Goal: Task Accomplishment & Management: Manage account settings

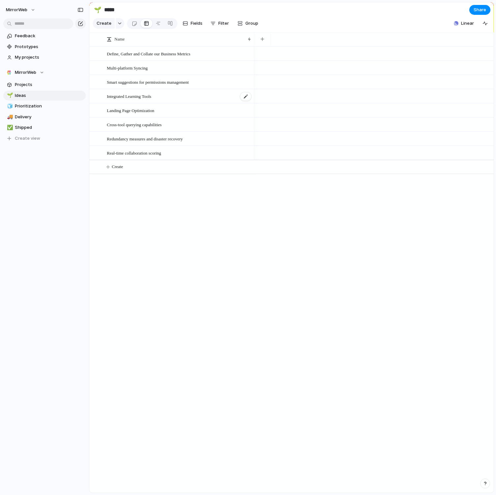
drag, startPoint x: 179, startPoint y: 211, endPoint x: 173, endPoint y: 100, distance: 111.4
click at [173, 100] on div "Define, Gather and Collate our Business Metrics Multi-platform Syncing Smart su…" at bounding box center [291, 270] width 404 height 447
click at [146, 109] on span "Landing Page Optimization" at bounding box center [130, 111] width 47 height 8
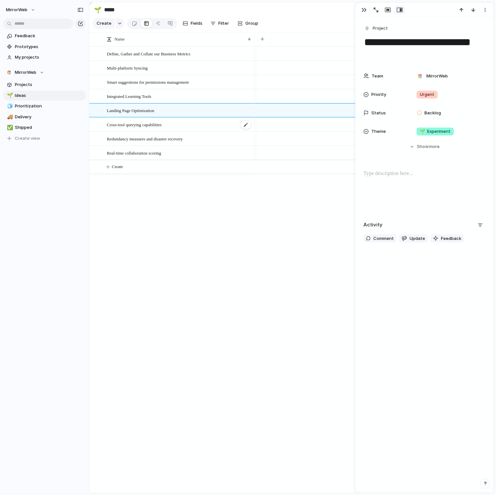
click at [146, 125] on span "Cross-tool querying capabilities" at bounding box center [134, 125] width 55 height 8
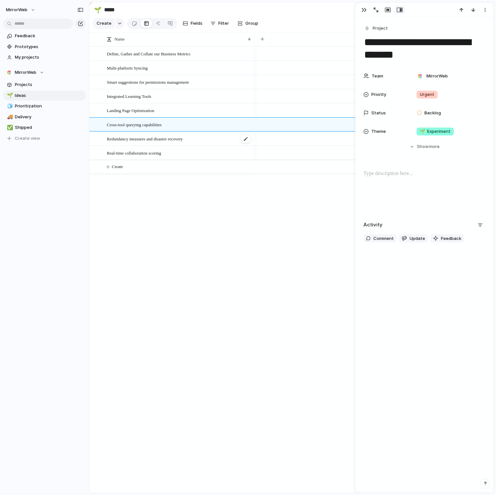
click at [146, 138] on span "Redundancy measures and disaster recovery" at bounding box center [145, 139] width 76 height 8
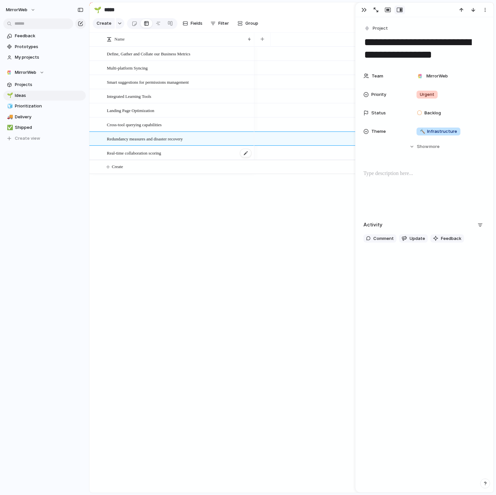
click at [149, 148] on div "Real-time collaboration scoring" at bounding box center [179, 153] width 145 height 14
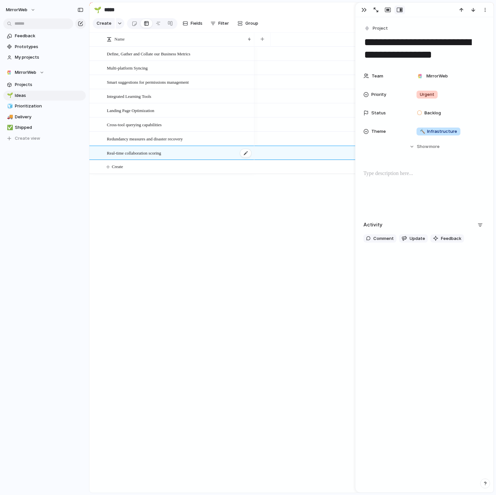
type textarea "**********"
click at [386, 45] on textarea "**********" at bounding box center [424, 48] width 122 height 26
click at [21, 85] on span "Projects" at bounding box center [49, 84] width 69 height 7
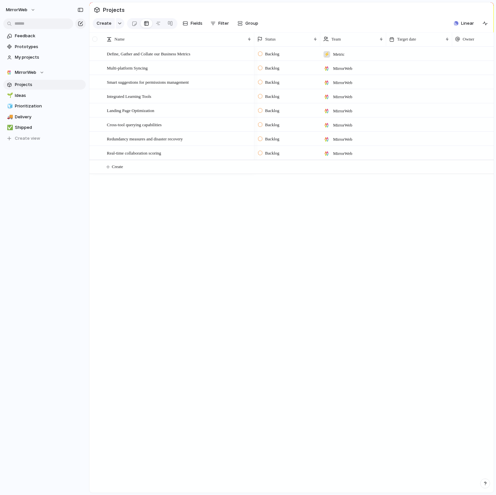
click at [96, 39] on div at bounding box center [94, 39] width 5 height 5
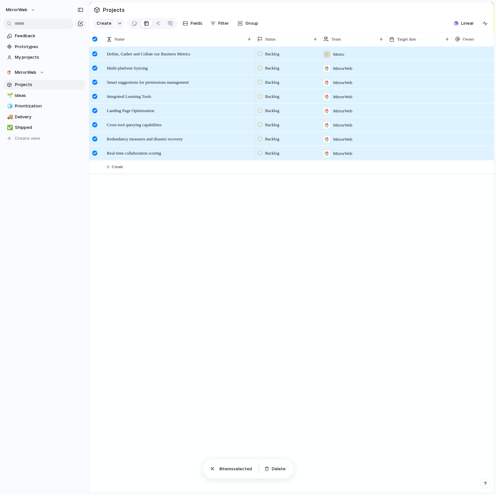
click at [95, 41] on div at bounding box center [94, 39] width 5 height 5
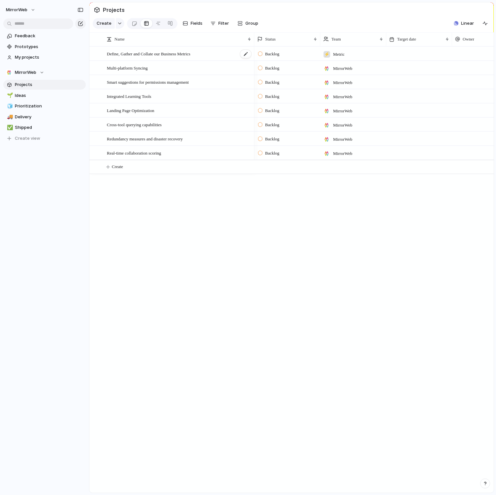
click at [130, 54] on span "Define, Gather and Collate our Business Metrics" at bounding box center [148, 54] width 83 height 8
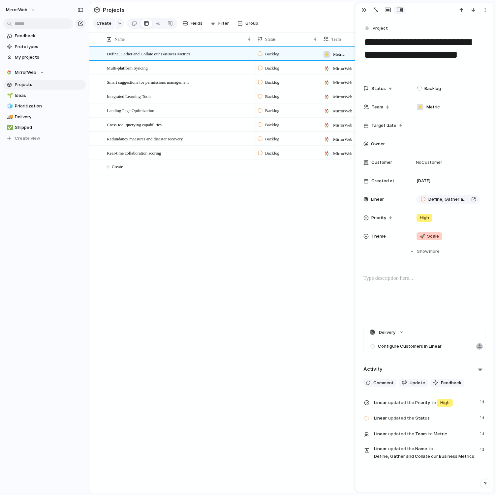
click at [390, 197] on div "Linear" at bounding box center [384, 199] width 42 height 7
click at [483, 202] on div "Define, Gather and Collate our Business Metrics" at bounding box center [448, 199] width 75 height 13
click at [416, 197] on div "Define, Gather and Collate our Business Metrics" at bounding box center [448, 199] width 69 height 7
click at [394, 211] on div "Projects Issues Define, Gather and Collate our Business Metrics Establish Weekl…" at bounding box center [248, 247] width 496 height 495
click at [432, 198] on span "Define, Gather and Collate our Business Metrics" at bounding box center [448, 199] width 40 height 7
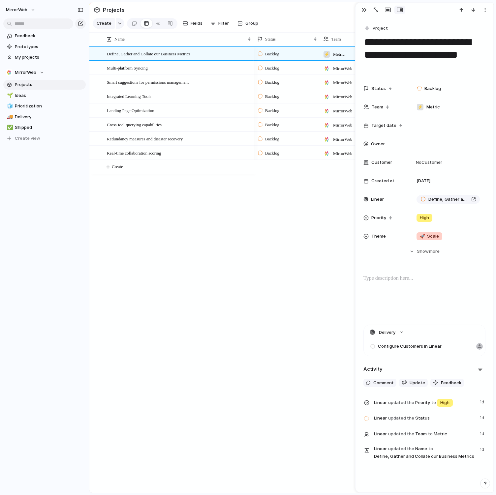
click at [253, 200] on div "Define, Gather and Collate our Business Metrics Multi-platform Syncing Smart su…" at bounding box center [291, 270] width 404 height 447
click at [195, 69] on div "Multi-platform Syncing" at bounding box center [179, 68] width 145 height 14
type textarea "**********"
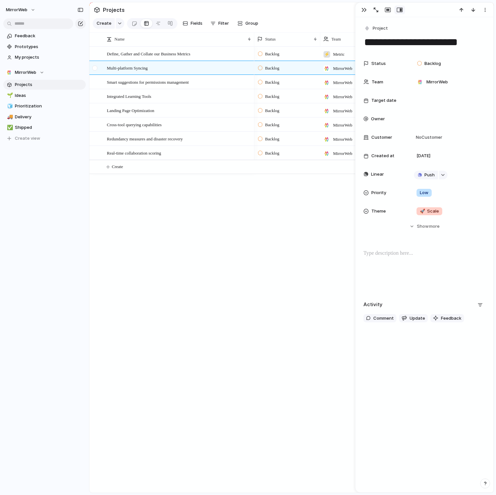
click at [98, 67] on div at bounding box center [96, 70] width 12 height 18
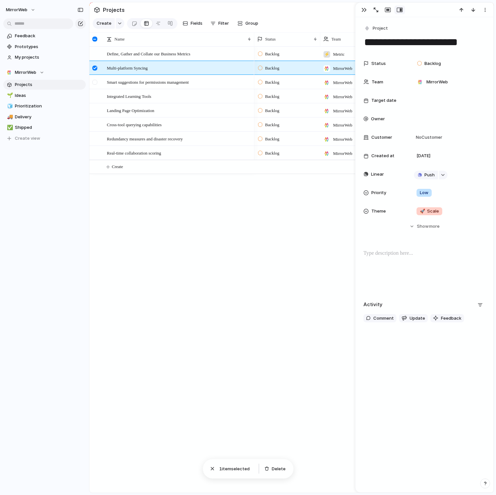
click at [97, 84] on div at bounding box center [94, 82] width 5 height 5
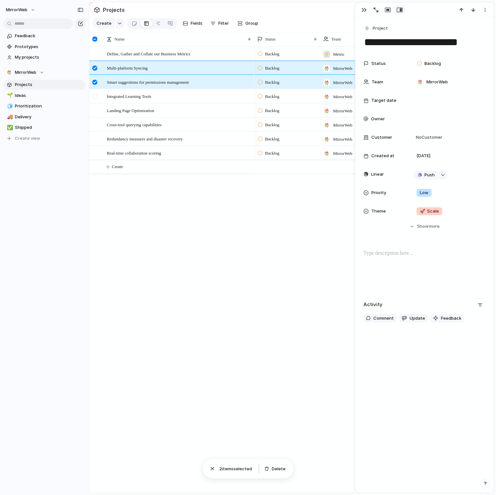
click at [95, 101] on div at bounding box center [96, 99] width 12 height 18
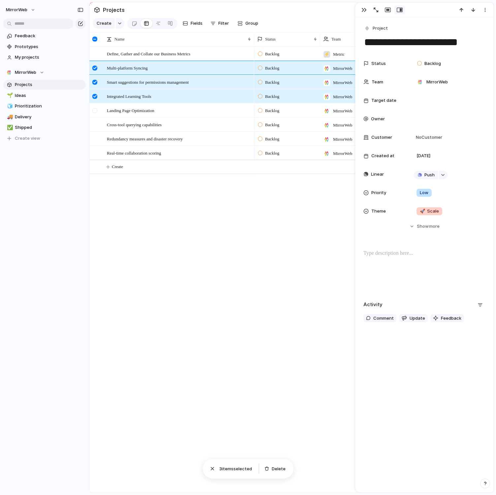
click at [95, 116] on div at bounding box center [96, 113] width 12 height 18
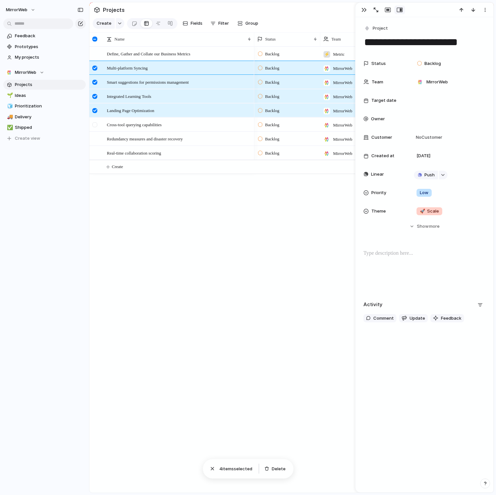
click at [95, 124] on div at bounding box center [94, 124] width 5 height 5
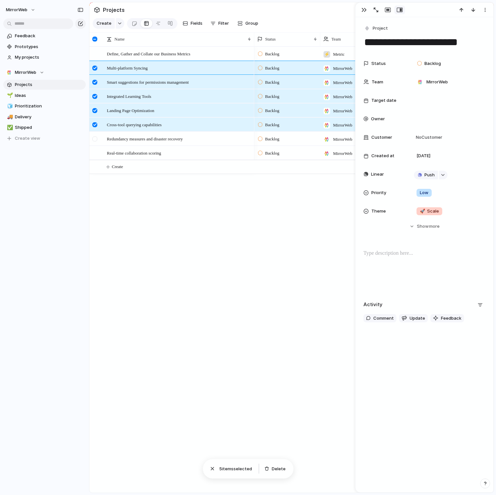
click at [95, 138] on div at bounding box center [94, 139] width 5 height 5
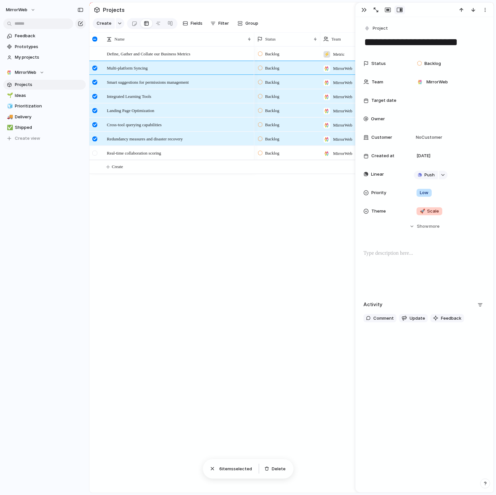
click at [94, 155] on div at bounding box center [94, 153] width 5 height 5
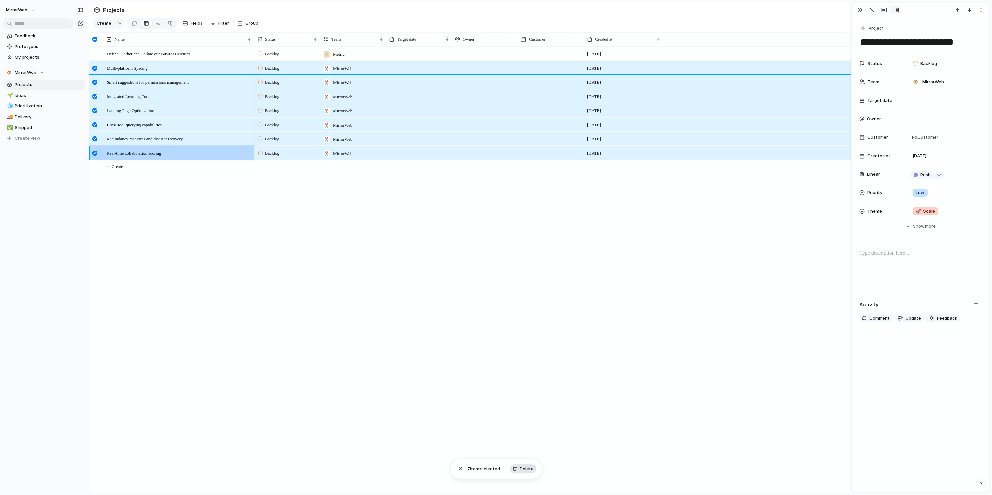
click at [496, 466] on button "Delete" at bounding box center [523, 469] width 26 height 9
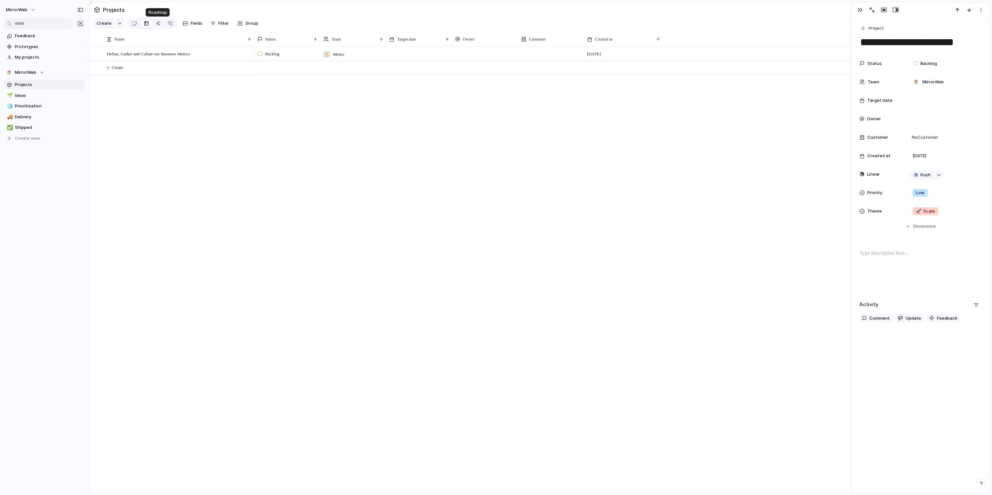
click at [157, 25] on div at bounding box center [158, 23] width 5 height 11
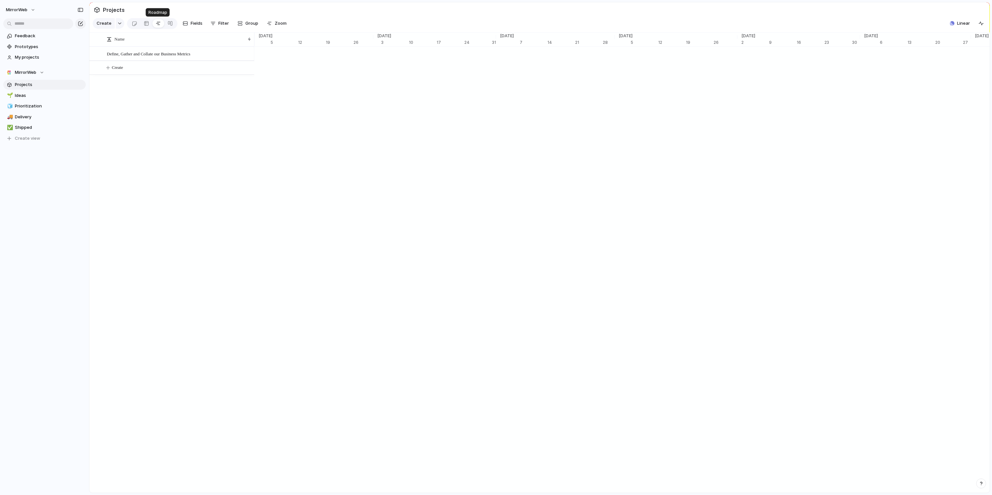
scroll to position [0, 4236]
click at [36, 98] on span "Ideas" at bounding box center [49, 95] width 69 height 7
click at [36, 107] on span "Prioritization" at bounding box center [49, 106] width 69 height 7
type input "**********"
click at [38, 85] on span "Projects" at bounding box center [49, 84] width 69 height 7
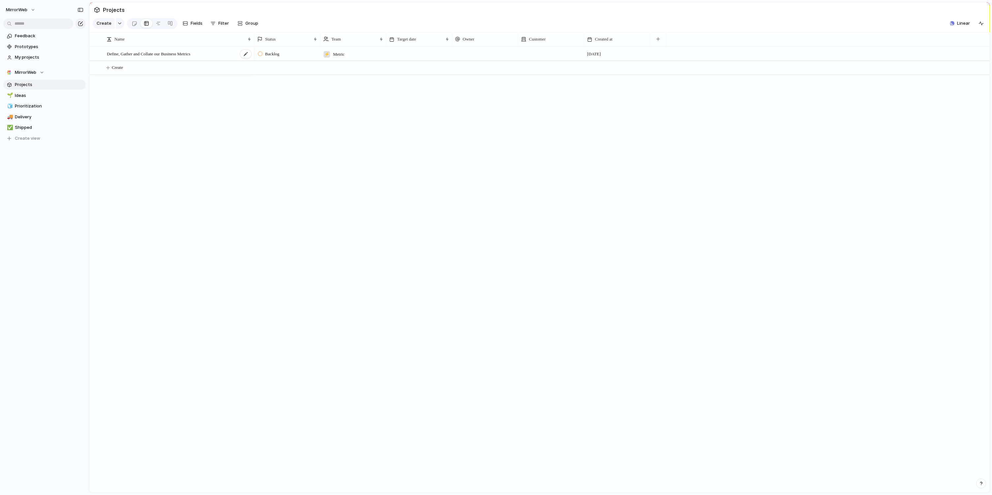
click at [131, 54] on span "Define, Gather and Collate our Business Metrics" at bounding box center [148, 54] width 83 height 8
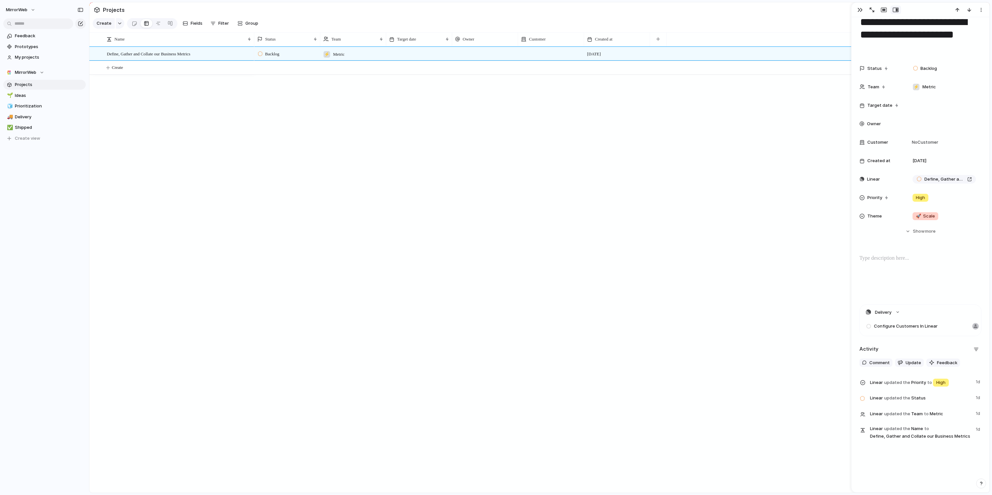
scroll to position [20, 0]
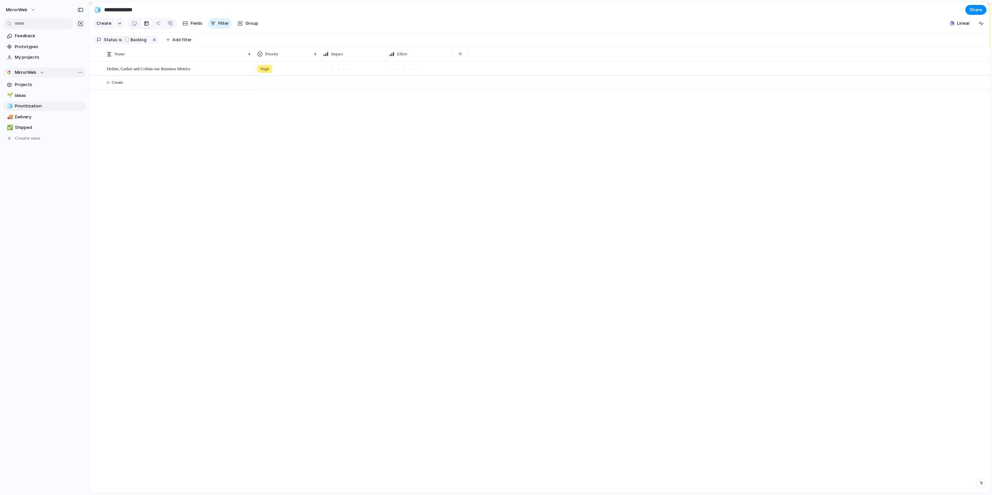
click at [32, 72] on span "MirrorWeb" at bounding box center [25, 72] width 21 height 7
click at [101, 92] on div "Recent ⚡ Product ⚡ Insight ⚡ CapCom Teams MirrorWeb ⚡ GTM Ops ⚡ Metric ⚡ Platfo…" at bounding box center [496, 247] width 992 height 495
click at [84, 85] on span "Team settings" at bounding box center [99, 86] width 30 height 7
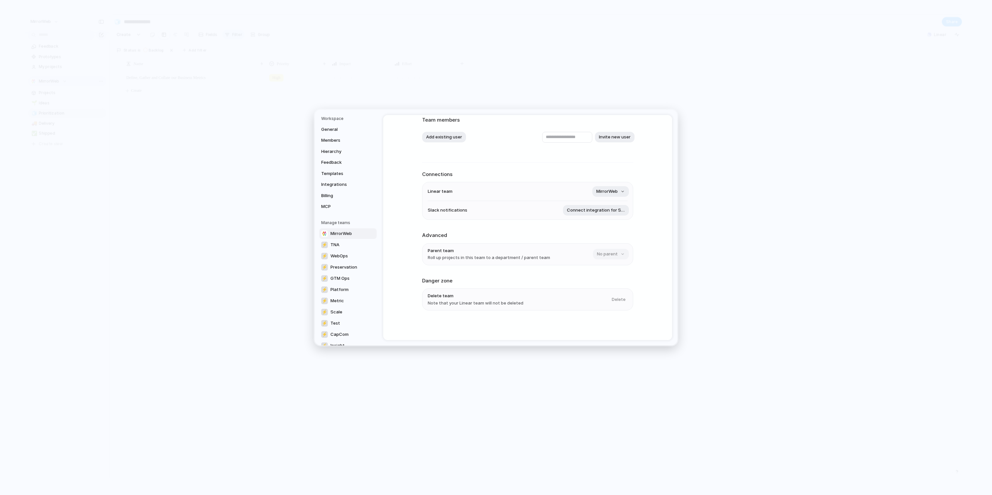
scroll to position [41, 0]
click at [335, 237] on span "TNA" at bounding box center [335, 237] width 9 height 7
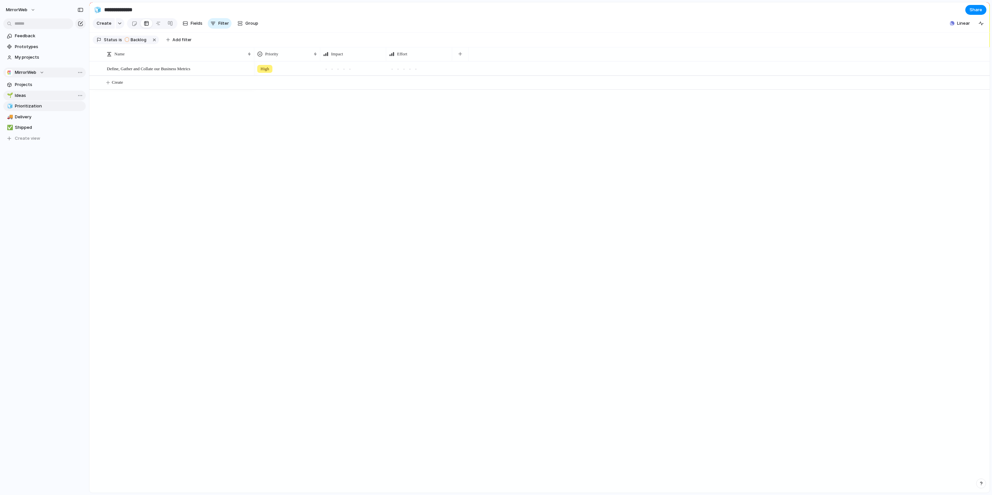
click at [21, 95] on span "Ideas" at bounding box center [49, 95] width 69 height 7
type input "*****"
click at [20, 83] on span "Projects" at bounding box center [49, 84] width 69 height 7
click at [17, 100] on link "🌱 Ideas" at bounding box center [44, 96] width 82 height 10
click at [19, 136] on span "Create view" at bounding box center [27, 138] width 25 height 7
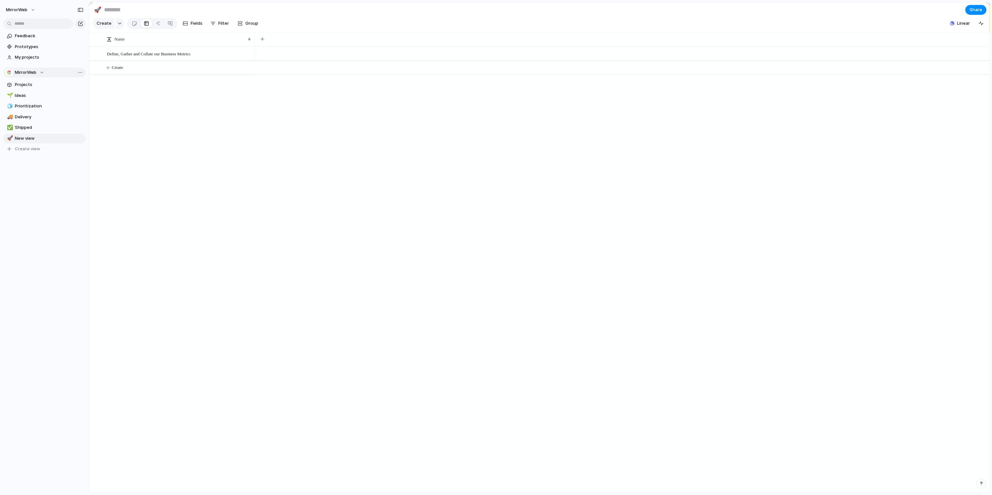
click at [23, 156] on div "Feedback Prototypes My projects MirrorWeb Projects 🌱 Ideas 🧊 Prioritization 🚚 D…" at bounding box center [44, 103] width 89 height 207
click at [21, 138] on span "New view" at bounding box center [49, 138] width 69 height 7
click at [28, 139] on span "New view" at bounding box center [49, 138] width 69 height 7
click at [132, 26] on div at bounding box center [135, 23] width 6 height 11
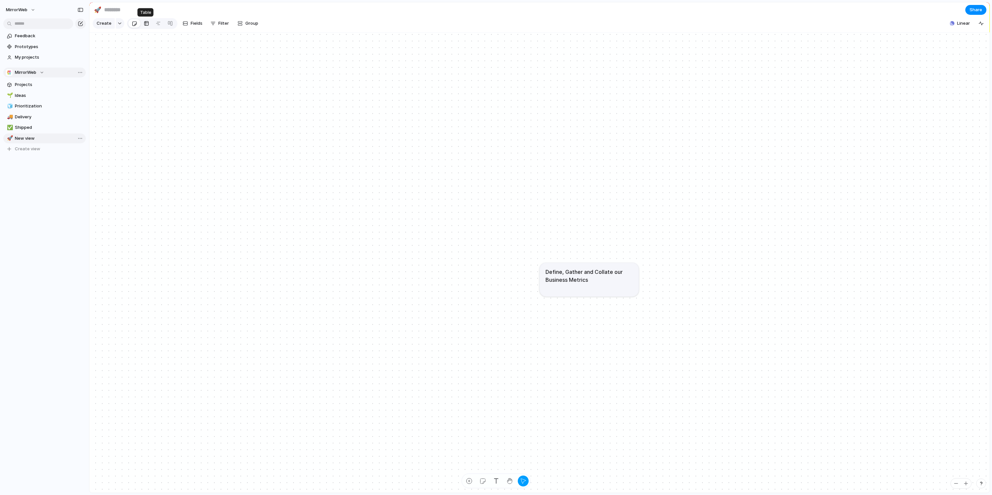
click at [142, 26] on link at bounding box center [147, 23] width 12 height 11
click at [128, 68] on button "Create" at bounding box center [548, 68] width 904 height 14
click at [96, 193] on span "Delete view" at bounding box center [104, 193] width 24 height 7
click at [106, 195] on span "Delete view" at bounding box center [104, 193] width 24 height 7
type input "*******"
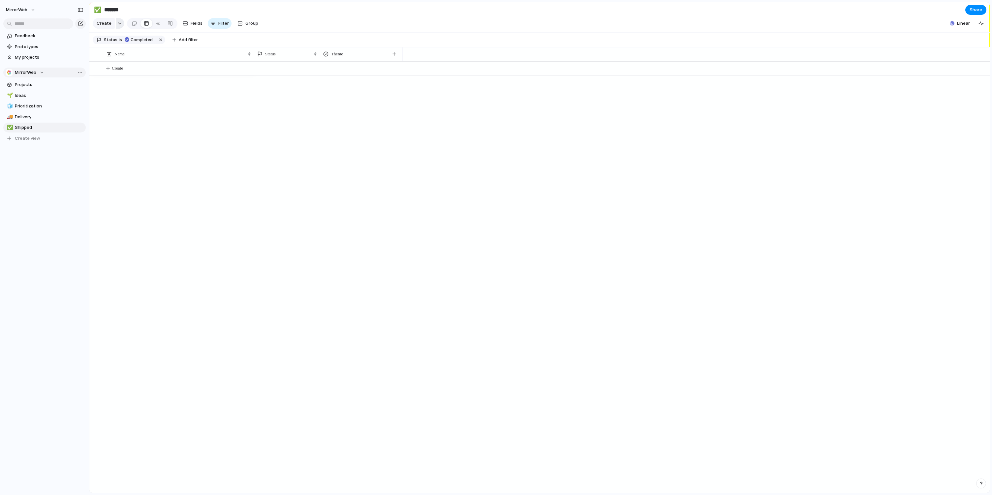
click at [118, 24] on div "button" at bounding box center [119, 23] width 5 height 3
click at [131, 163] on div "Goal Program Initiative Launch Project Customize" at bounding box center [496, 247] width 992 height 495
click at [28, 71] on span "MirrorWeb" at bounding box center [25, 72] width 21 height 7
click at [44, 205] on li "⚡ Scale" at bounding box center [42, 206] width 69 height 11
click at [119, 23] on div "button" at bounding box center [119, 23] width 5 height 3
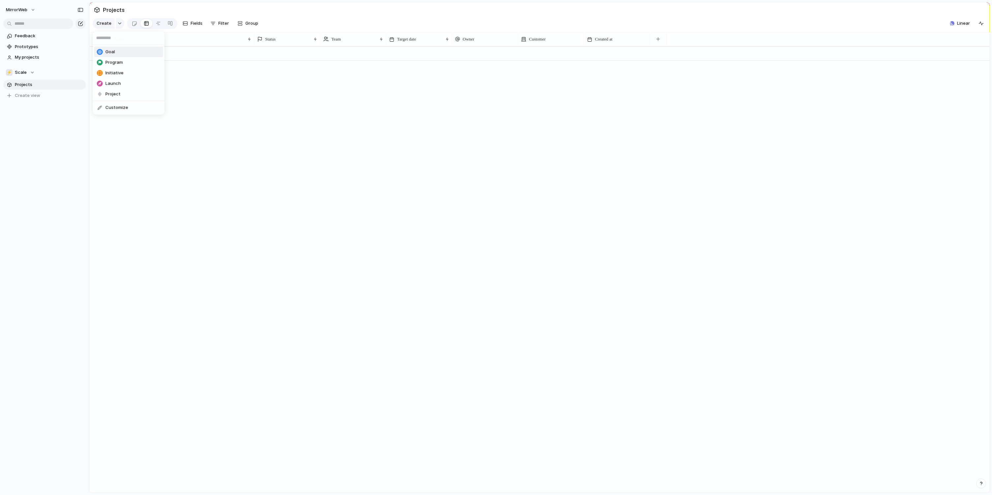
click at [114, 51] on span "Goal" at bounding box center [111, 52] width 10 height 7
type textarea "**********"
click at [340, 69] on span "Scale" at bounding box center [337, 68] width 9 height 7
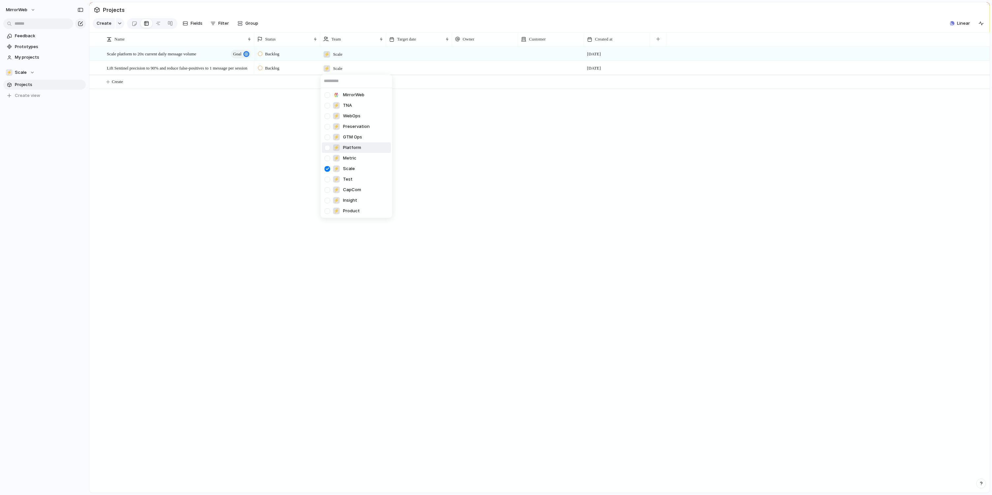
click at [328, 146] on div at bounding box center [328, 148] width 12 height 12
click at [328, 169] on div at bounding box center [328, 169] width 12 height 12
click at [419, 155] on div "MirrorWeb ⚡ TNA ⚡ WebOps ⚡ Preservation ⚡ GTM Ops ⚡ Platform ⚡ Metric ⚡ Scale ⚡…" at bounding box center [496, 247] width 992 height 495
click at [30, 73] on div "⚡ Scale" at bounding box center [20, 72] width 29 height 7
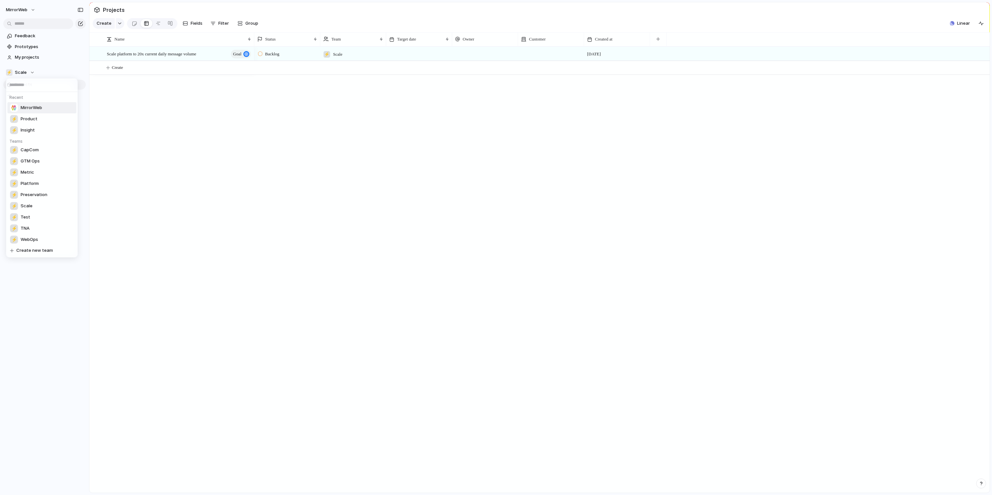
click at [25, 106] on span "MirrorWeb" at bounding box center [31, 108] width 21 height 7
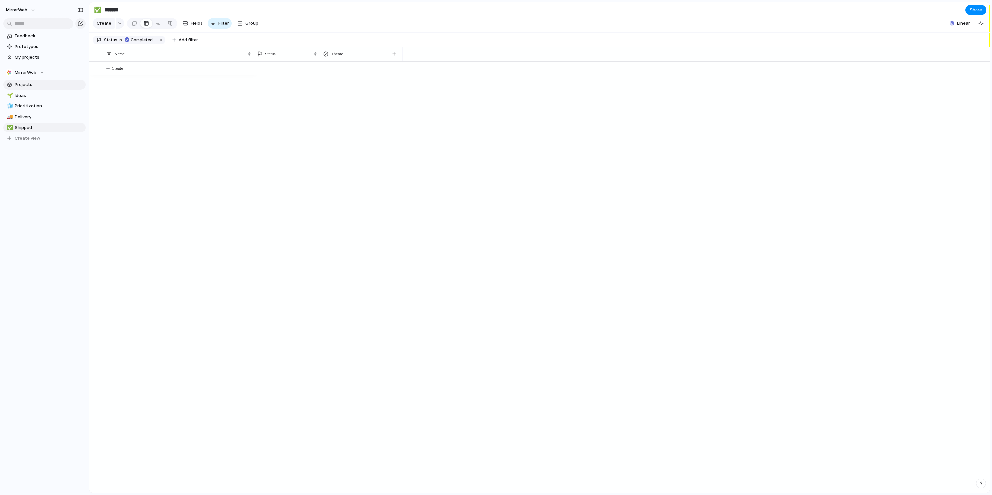
click at [33, 83] on span "Projects" at bounding box center [49, 84] width 69 height 7
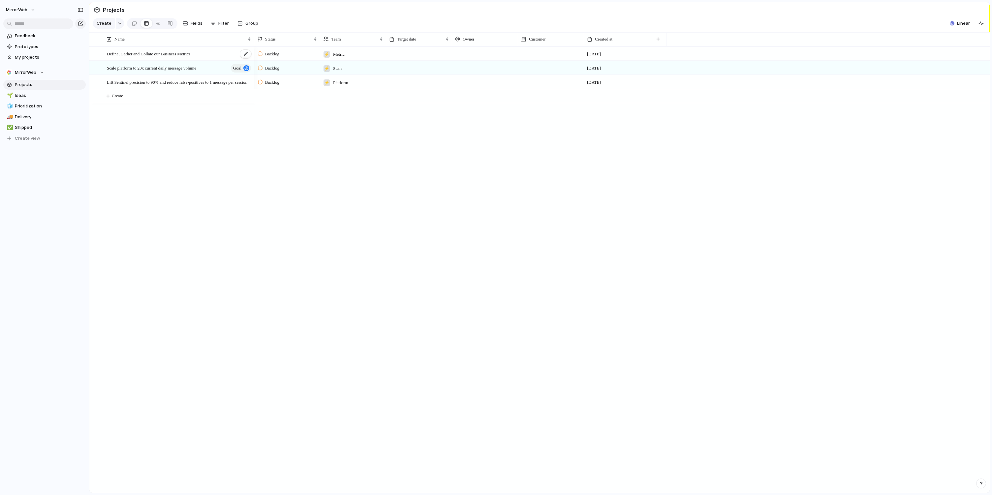
click at [235, 53] on div "Define, Gather and Collate our Business Metrics" at bounding box center [179, 54] width 145 height 14
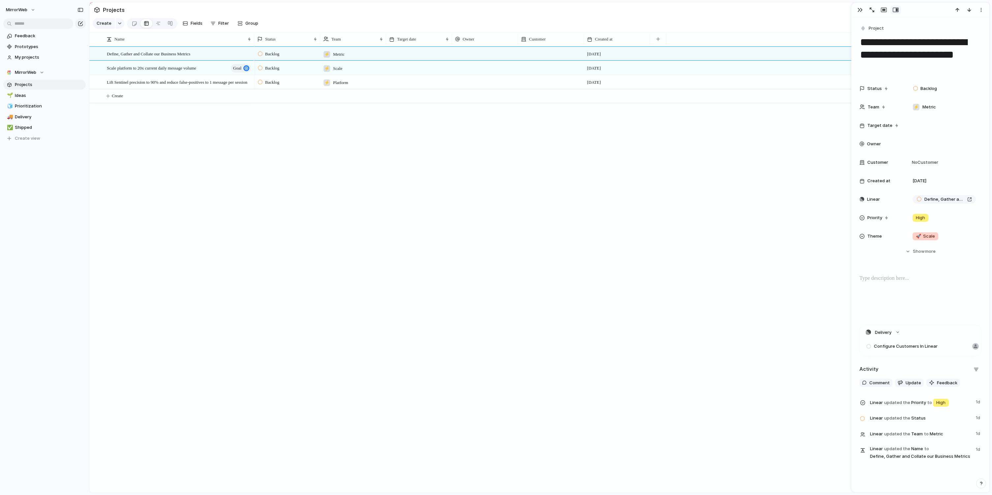
click at [187, 66] on span "Scale platform to 20x current daily message volume" at bounding box center [151, 68] width 89 height 8
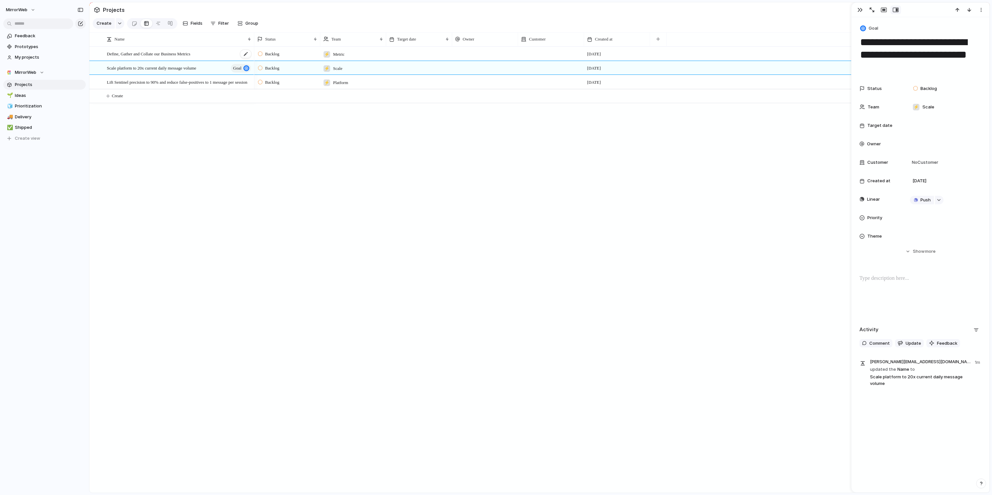
click at [185, 53] on span "Define, Gather and Collate our Business Metrics" at bounding box center [148, 54] width 83 height 8
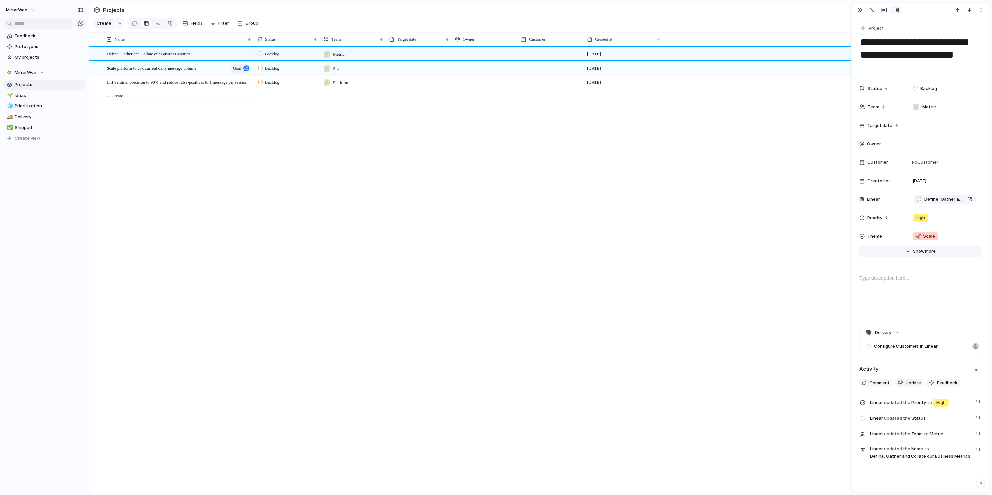
click at [946, 253] on button "Hide Show more" at bounding box center [921, 252] width 122 height 12
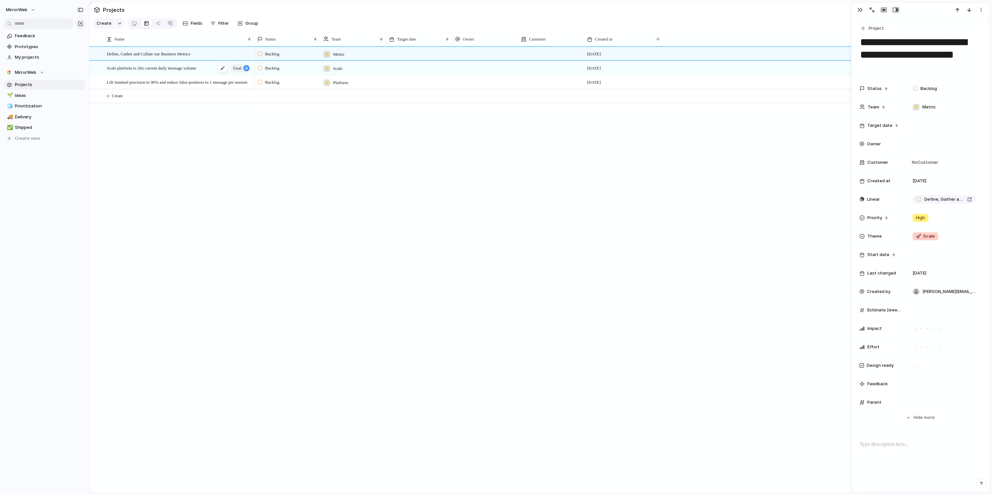
click at [180, 71] on span "Scale platform to 20x current daily message volume" at bounding box center [151, 68] width 89 height 8
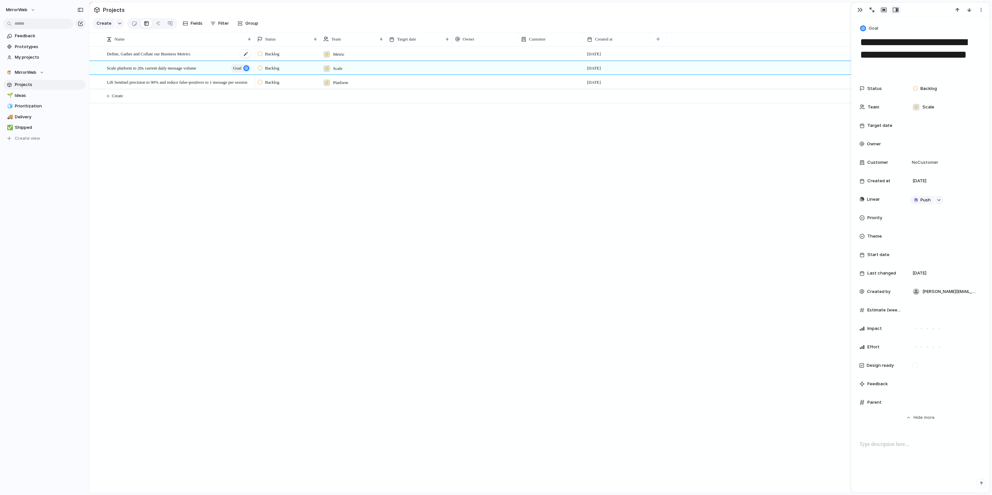
click at [177, 50] on span "Define, Gather and Collate our Business Metrics" at bounding box center [148, 54] width 83 height 8
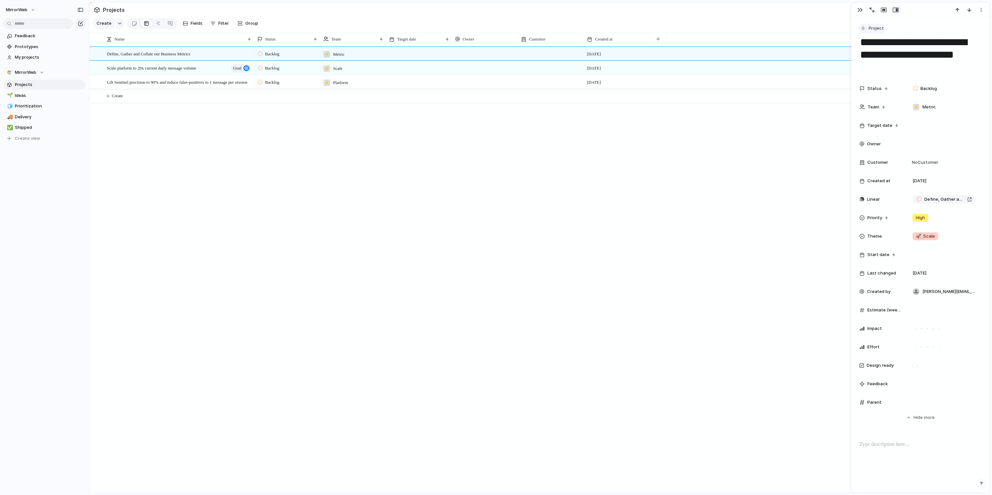
click at [876, 28] on span "Project" at bounding box center [876, 28] width 15 height 7
click at [877, 56] on span "Goal" at bounding box center [877, 56] width 10 height 7
click at [269, 141] on div "Backlog ⚡ Metric [DATE] Backlog ⚡ Scale [DATE] Backlog ⚡ Platform [DATE]" at bounding box center [622, 270] width 736 height 447
click at [601, 53] on span "[DATE]" at bounding box center [594, 54] width 14 height 7
click at [415, 51] on div at bounding box center [419, 54] width 66 height 14
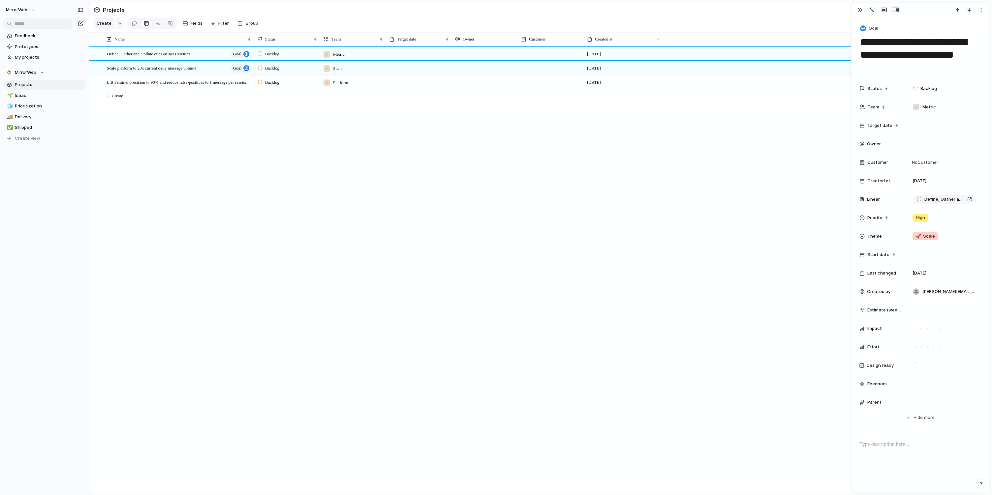
click at [484, 84] on div at bounding box center [485, 82] width 66 height 14
click at [415, 53] on div "[PERSON_NAME][EMAIL_ADDRESS][DOMAIN_NAME]" at bounding box center [496, 247] width 992 height 495
click at [410, 52] on div at bounding box center [419, 54] width 66 height 14
click at [420, 55] on div at bounding box center [419, 54] width 66 height 14
click at [922, 119] on div at bounding box center [944, 125] width 75 height 13
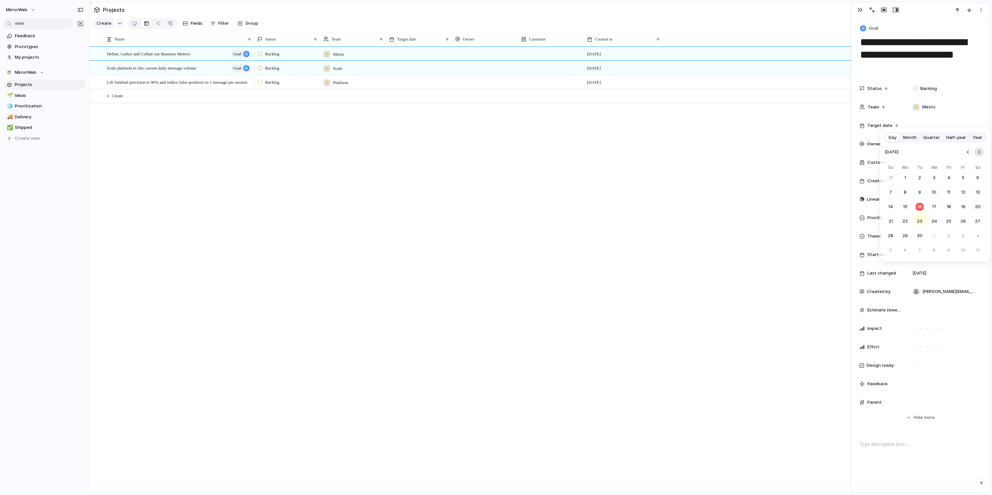
click at [981, 151] on button "Go to the Next Month" at bounding box center [979, 152] width 9 height 9
click at [932, 237] on button "31" at bounding box center [935, 236] width 12 height 12
click at [414, 67] on div at bounding box center [419, 68] width 66 height 14
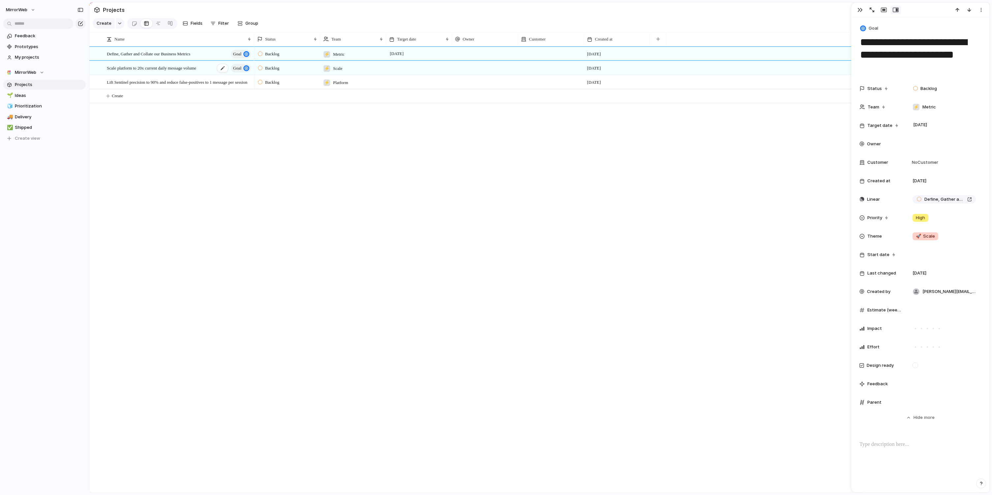
click at [184, 70] on span "Scale platform to 20x current daily message volume" at bounding box center [151, 68] width 89 height 8
click at [919, 132] on div "Status Backlog Team ⚡ Scale Target date Owner Customer No Customer Created at […" at bounding box center [921, 245] width 122 height 327
click at [922, 129] on div at bounding box center [944, 125] width 69 height 7
click at [981, 154] on button "Go to the Next Month" at bounding box center [979, 152] width 9 height 9
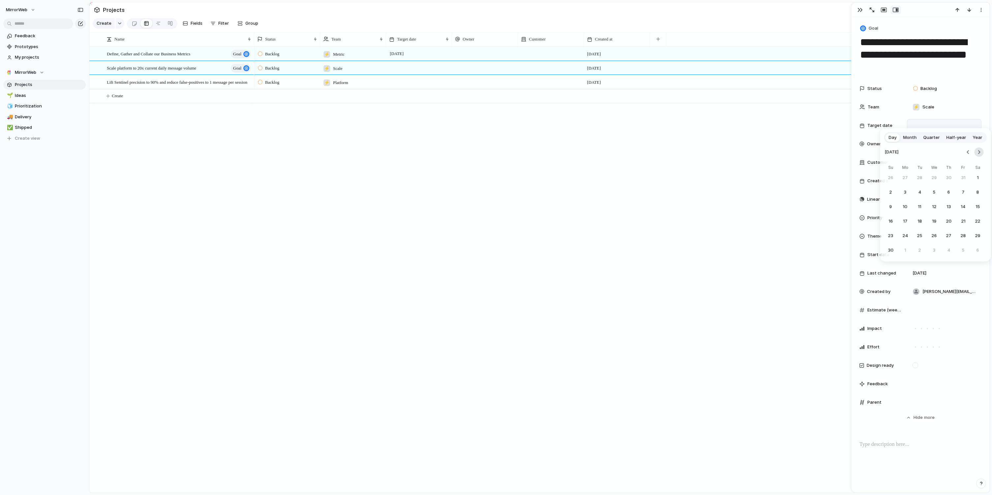
click at [981, 154] on button "Go to the Next Month" at bounding box center [979, 152] width 9 height 9
click at [932, 235] on button "31" at bounding box center [935, 236] width 12 height 12
click at [565, 171] on div "Backlog ⚡ Metric [DATE] September Backlog ⚡ Scale [DATE] September Backlog ⚡ Pl…" at bounding box center [622, 270] width 736 height 447
click at [171, 87] on div "Lift Sentinel precision to 90% and reduce false-positives to 1 message per sess…" at bounding box center [179, 83] width 145 height 14
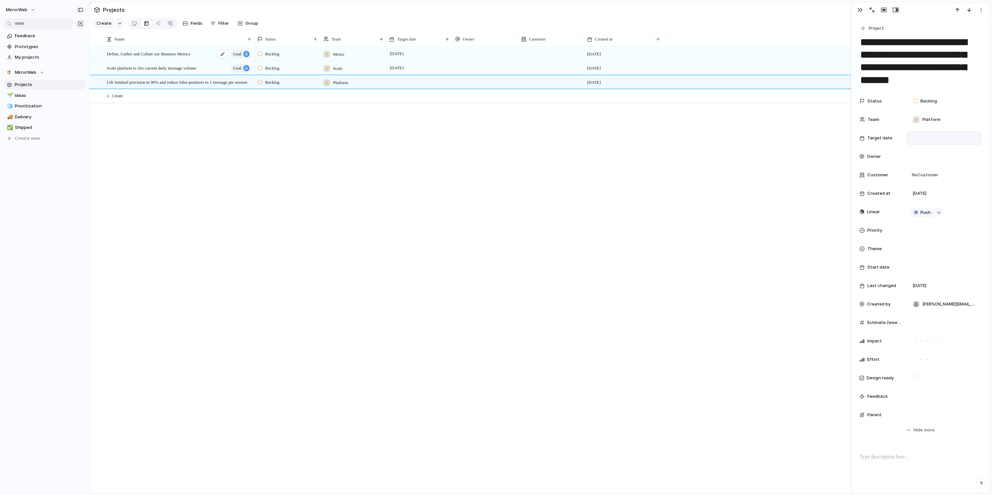
click at [233, 52] on span "goal" at bounding box center [237, 53] width 8 height 9
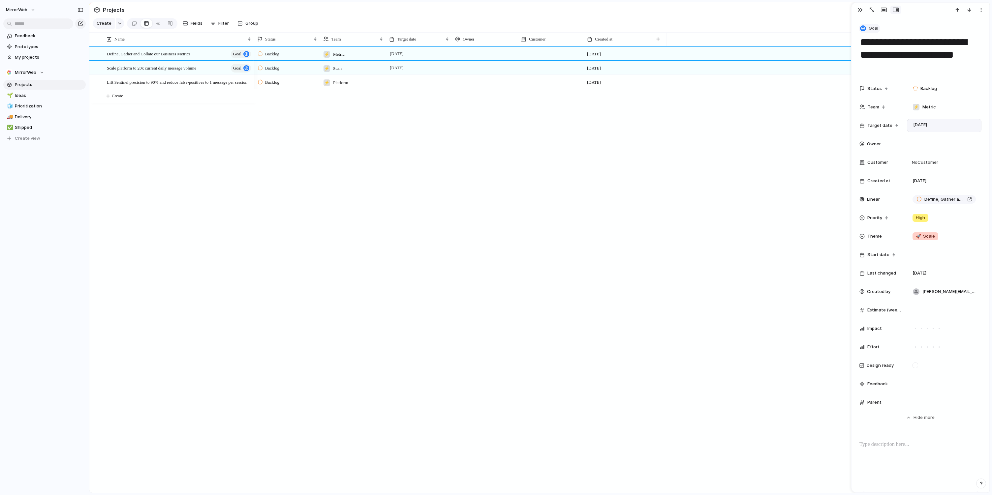
click at [873, 26] on span "Goal" at bounding box center [874, 28] width 10 height 7
drag, startPoint x: 878, startPoint y: 67, endPoint x: 802, endPoint y: 69, distance: 76.6
click at [878, 67] on span "Program" at bounding box center [880, 67] width 17 height 7
click at [188, 82] on span "Lift Sentinel precision to 90% and reduce false-positives to 1 message per sess…" at bounding box center [177, 82] width 141 height 8
type textarea "**********"
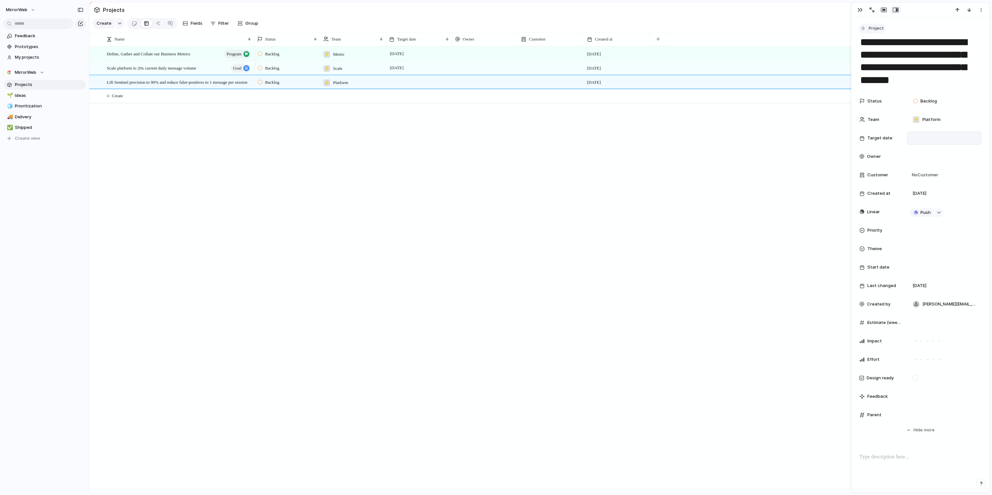
click at [878, 26] on span "Project" at bounding box center [876, 28] width 15 height 7
click at [879, 55] on span "Goal" at bounding box center [877, 56] width 10 height 7
click at [133, 24] on div at bounding box center [135, 23] width 6 height 11
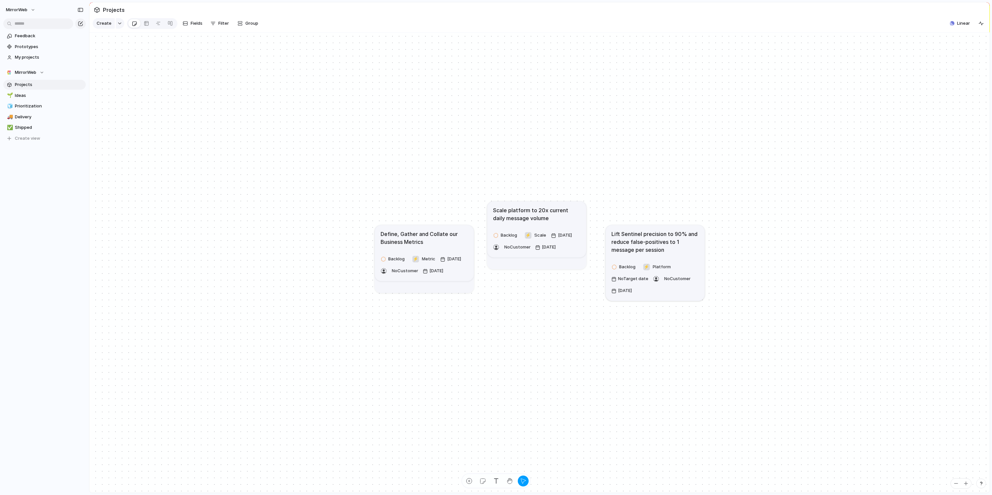
drag, startPoint x: 555, startPoint y: 239, endPoint x: 560, endPoint y: 243, distance: 6.5
click at [560, 222] on h1 "Scale platform to 20x current daily message volume" at bounding box center [537, 214] width 88 height 16
drag, startPoint x: 559, startPoint y: 242, endPoint x: 556, endPoint y: 238, distance: 4.9
click at [556, 237] on h1 "Scale platform to 20x current daily message volume" at bounding box center [544, 239] width 88 height 16
drag, startPoint x: 441, startPoint y: 242, endPoint x: 436, endPoint y: 234, distance: 9.5
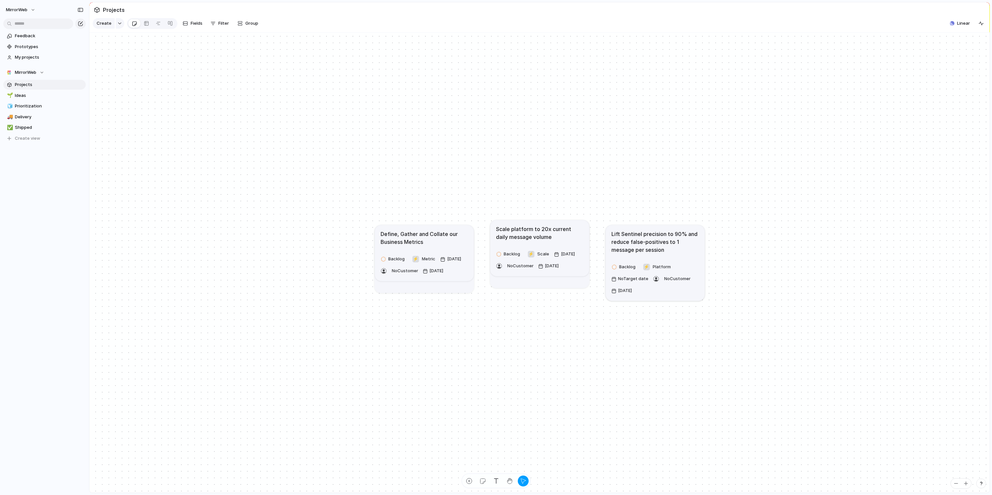
click at [436, 234] on h1 "Define, Gather and Collate our Business Metrics" at bounding box center [425, 238] width 88 height 16
drag, startPoint x: 527, startPoint y: 231, endPoint x: 532, endPoint y: 206, distance: 24.9
click at [532, 225] on h1 "Scale platform to 20x current daily message volume" at bounding box center [540, 233] width 88 height 16
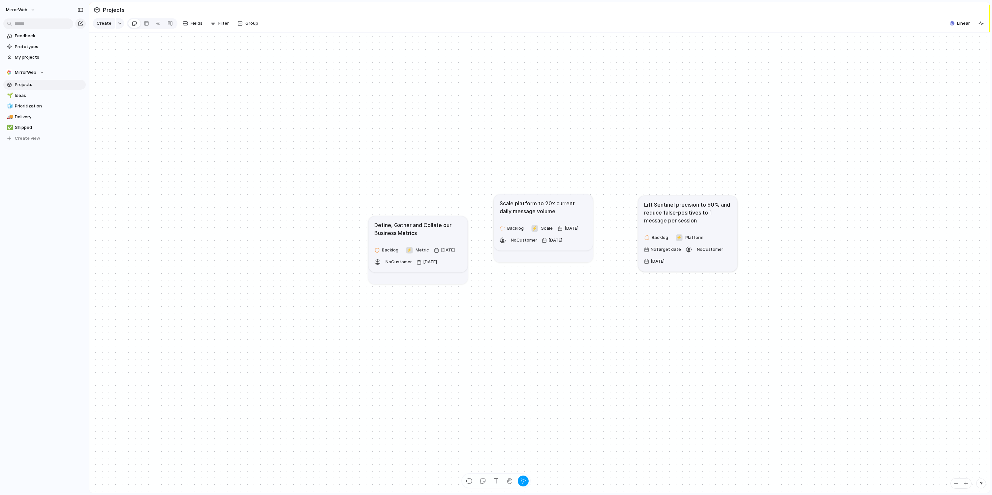
drag, startPoint x: 687, startPoint y: 220, endPoint x: 685, endPoint y: 198, distance: 22.5
click at [685, 198] on article "Lift Sentinel precision to 90% and reduce false-positives to 1 message per sess…" at bounding box center [688, 234] width 99 height 76
click at [658, 204] on h1 "Lift Sentinel precision to 90% and reduce false-positives to 1 message per sess…" at bounding box center [688, 211] width 88 height 24
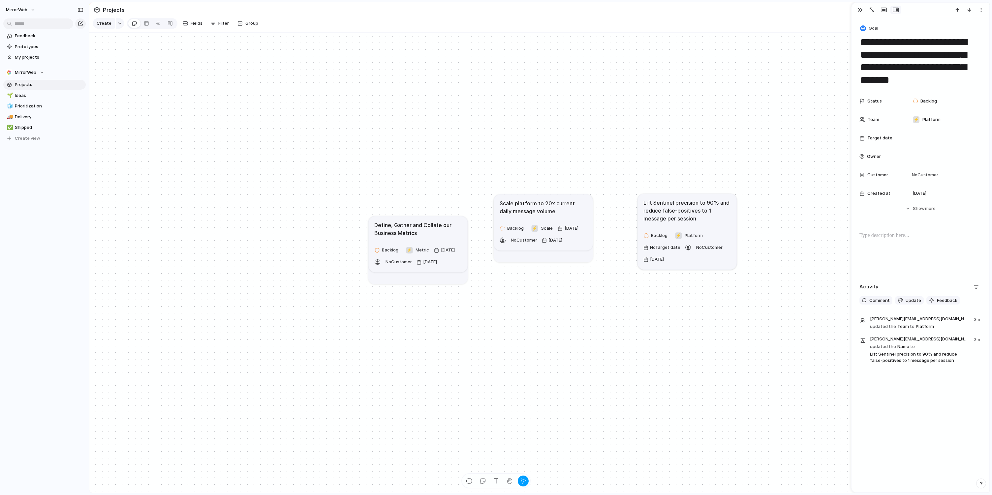
click at [892, 73] on textarea "**********" at bounding box center [921, 60] width 122 height 51
click at [919, 153] on div at bounding box center [944, 156] width 69 height 7
click at [684, 111] on div "[PERSON_NAME][EMAIL_ADDRESS][DOMAIN_NAME]" at bounding box center [496, 247] width 992 height 495
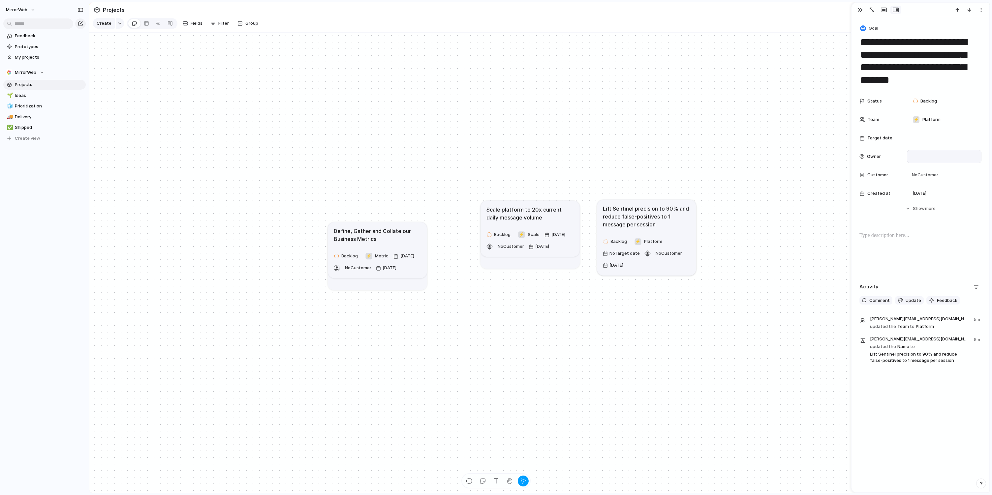
drag, startPoint x: 480, startPoint y: 239, endPoint x: 508, endPoint y: 241, distance: 28.2
click at [520, 262] on article "Scale platform to 20x current daily message volume Backlog ⚡ Scale [DATE] No Cu…" at bounding box center [529, 234] width 99 height 56
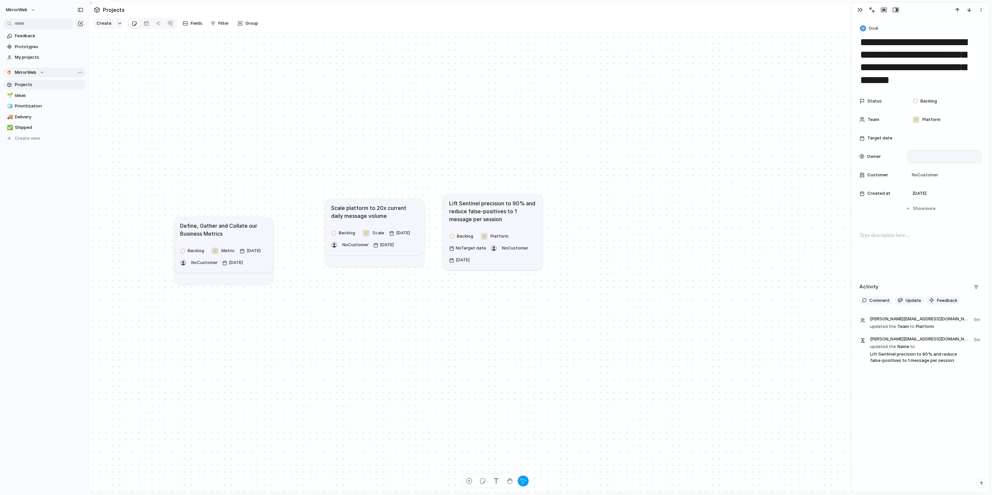
click at [45, 75] on button "MirrorWeb" at bounding box center [44, 73] width 82 height 10
click at [38, 196] on span "Platform" at bounding box center [30, 195] width 18 height 7
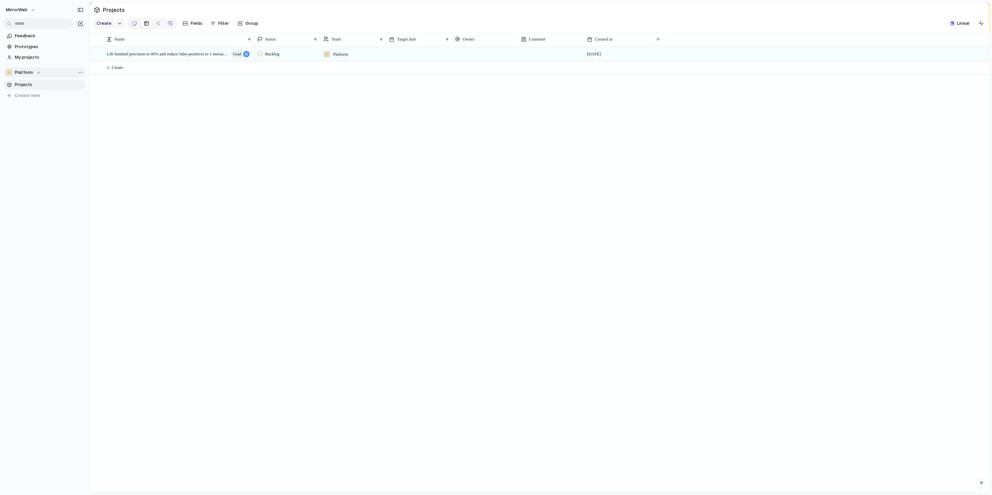
click at [30, 71] on span "Platform" at bounding box center [24, 72] width 18 height 7
click at [36, 108] on span "MirrorWeb" at bounding box center [31, 108] width 21 height 7
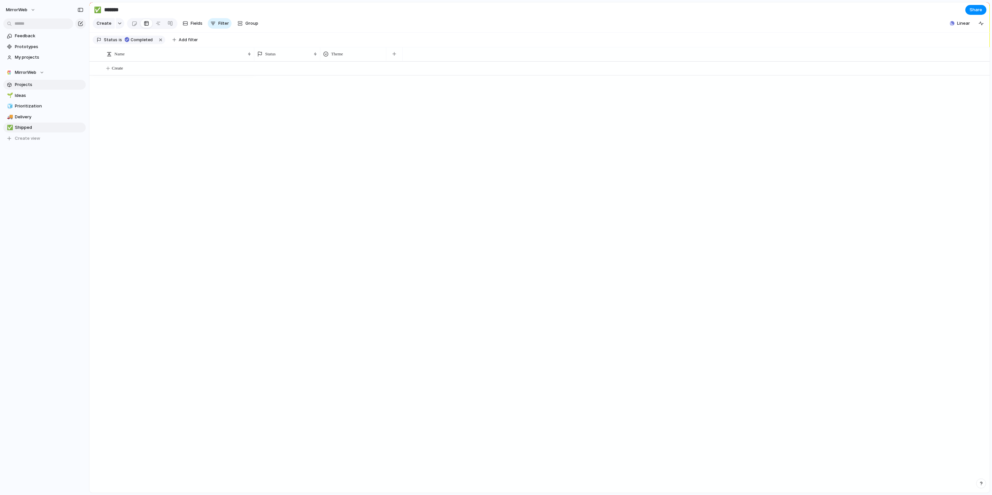
drag, startPoint x: 31, startPoint y: 78, endPoint x: 33, endPoint y: 85, distance: 7.4
click at [33, 81] on section "MirrorWeb Projects 🌱 Ideas 🧊 Prioritization 🚚 Delivery ✅ Shipped To pick up a d…" at bounding box center [44, 102] width 89 height 81
click at [32, 83] on span "Projects" at bounding box center [49, 84] width 69 height 7
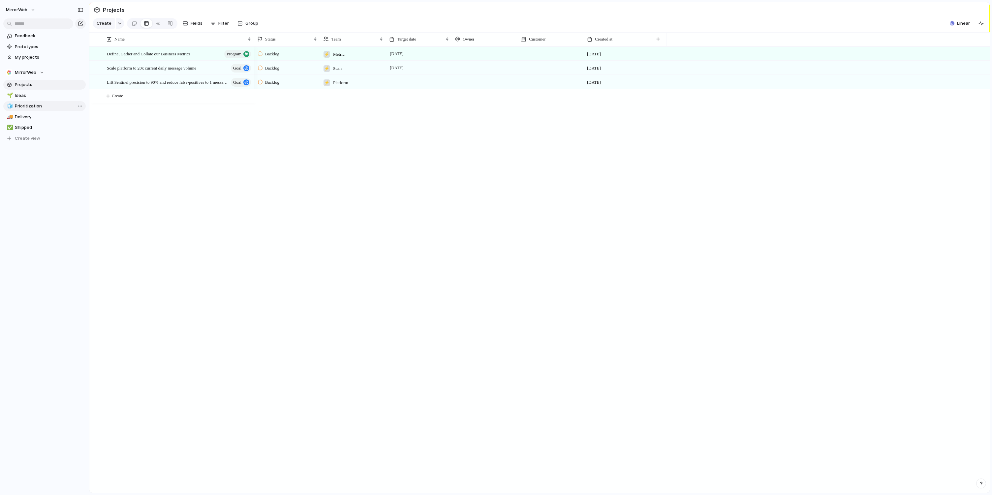
click at [29, 102] on link "🧊 Prioritization" at bounding box center [44, 106] width 82 height 10
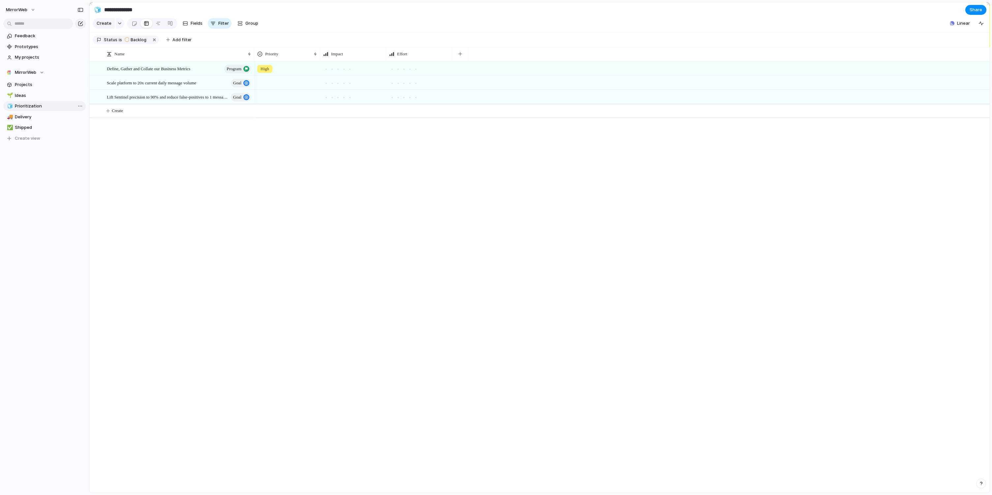
click at [31, 109] on span "Prioritization" at bounding box center [49, 106] width 69 height 7
click at [29, 110] on link "🧊 Prioritization" at bounding box center [44, 106] width 82 height 10
click at [30, 95] on span "Ideas" at bounding box center [49, 95] width 69 height 7
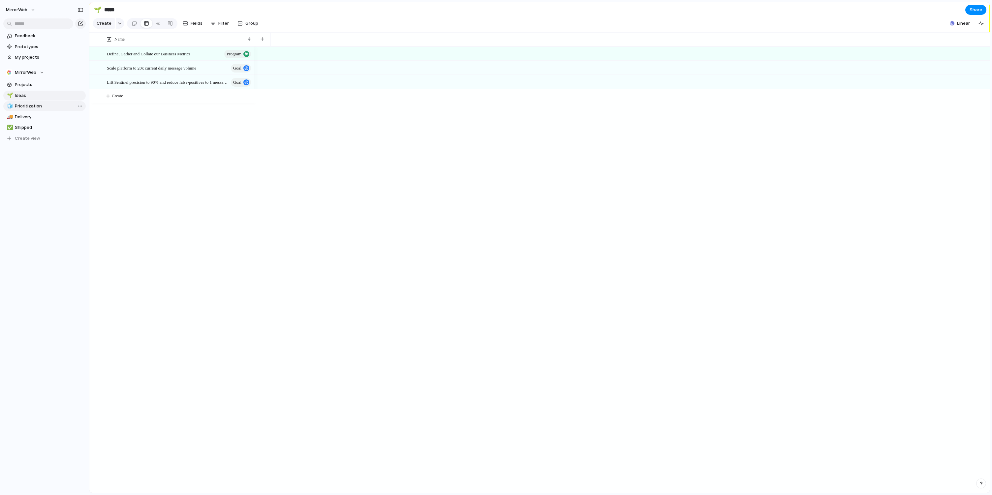
click at [28, 108] on span "Prioritization" at bounding box center [49, 106] width 69 height 7
type input "**********"
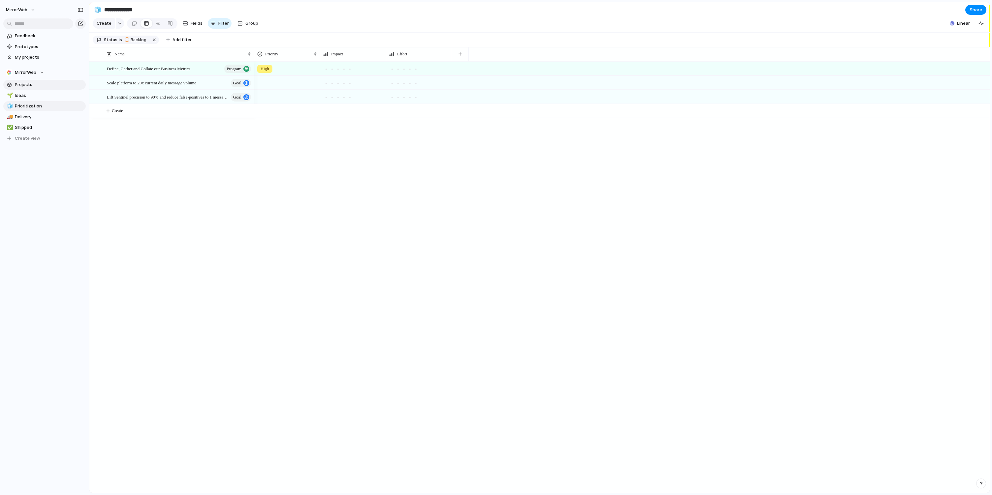
click at [26, 82] on span "Projects" at bounding box center [49, 84] width 69 height 7
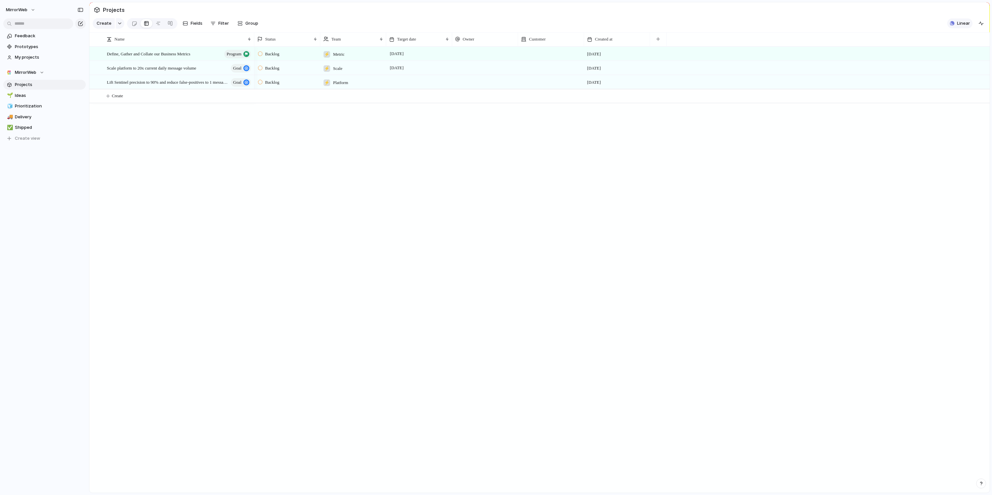
click at [953, 22] on div "button" at bounding box center [952, 23] width 5 height 5
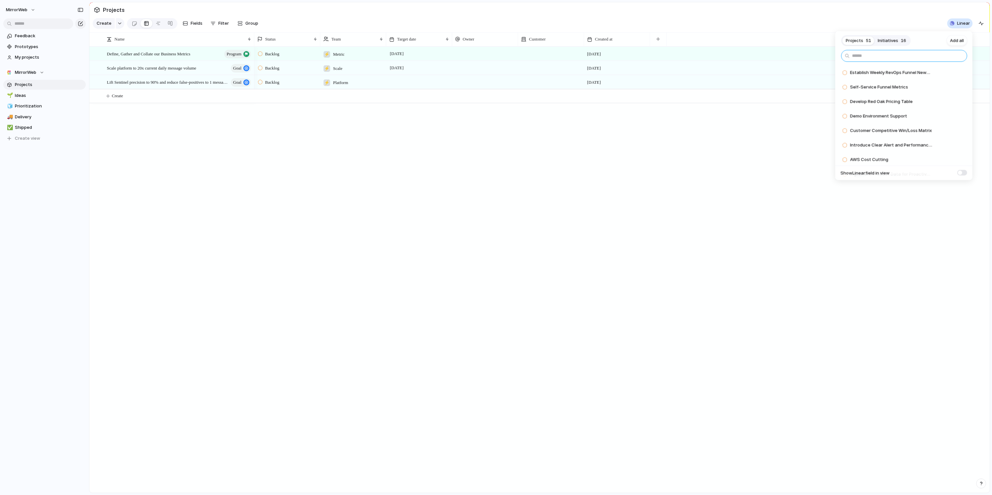
click at [895, 50] on input "text" at bounding box center [904, 56] width 126 height 12
type input "**********"
click at [961, 88] on span at bounding box center [963, 87] width 10 height 6
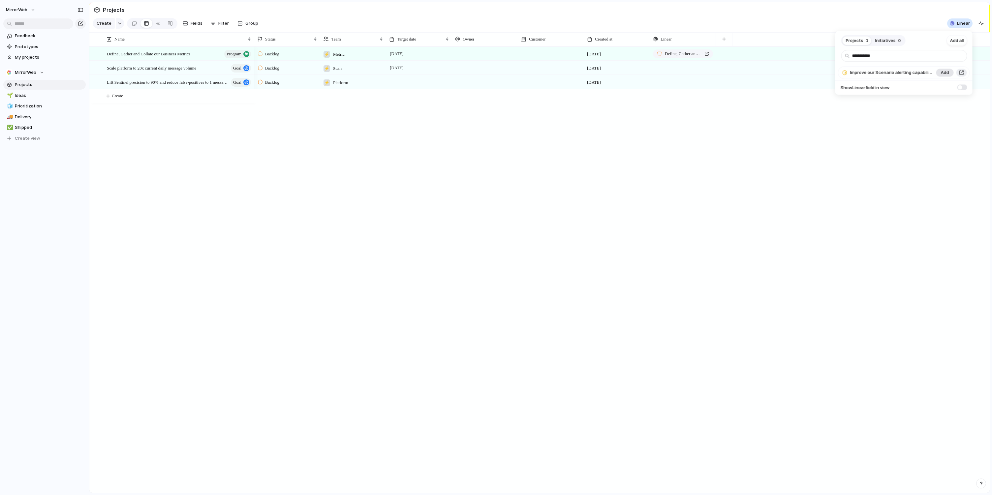
click at [948, 73] on span "Add" at bounding box center [945, 73] width 8 height 7
drag, startPoint x: 571, startPoint y: 211, endPoint x: 326, endPoint y: 143, distance: 254.4
click at [570, 211] on div "**********" at bounding box center [496, 247] width 992 height 495
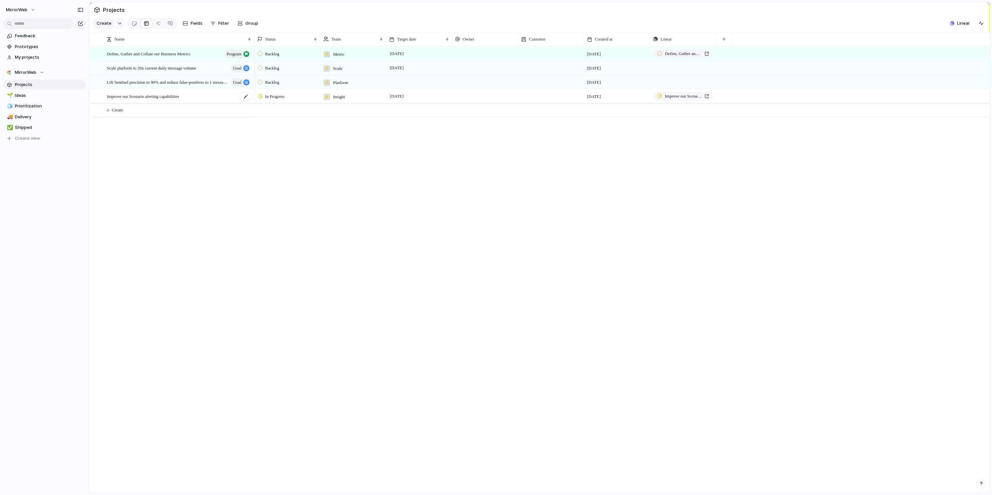
click at [165, 96] on span "Improve our Scenario alerting capabilities" at bounding box center [143, 96] width 72 height 8
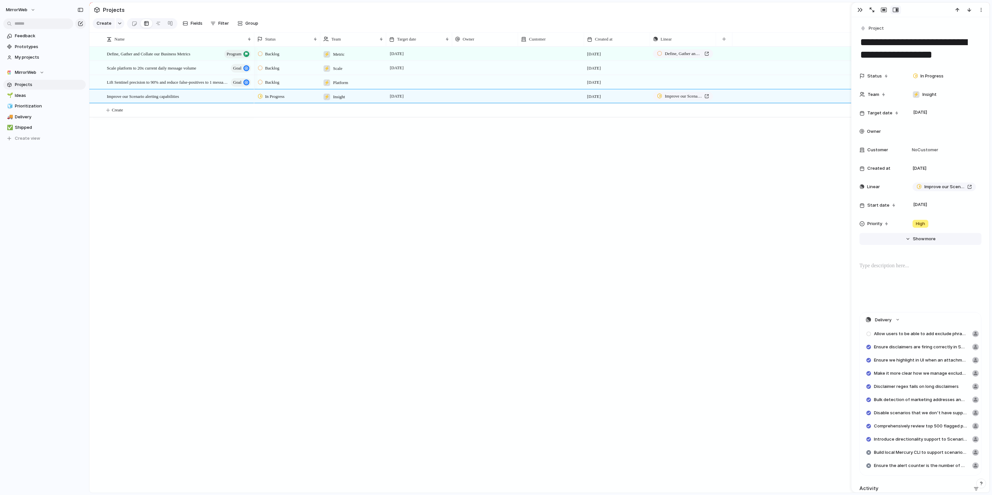
click at [918, 239] on span "Show" at bounding box center [919, 239] width 12 height 7
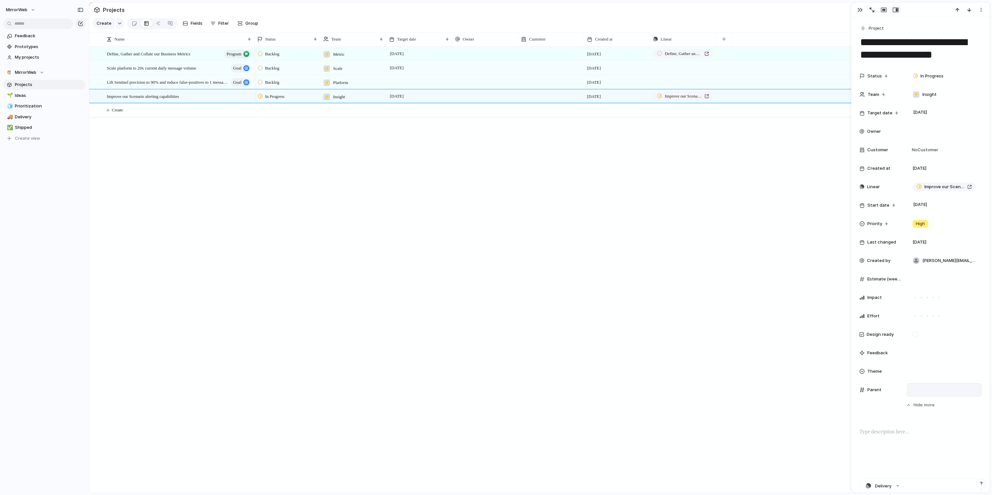
click at [921, 393] on div at bounding box center [944, 390] width 69 height 7
click at [906, 435] on span "Lift Sentinel precision to 90% and reduce false-positives to 1 message per sess…" at bounding box center [930, 434] width 110 height 7
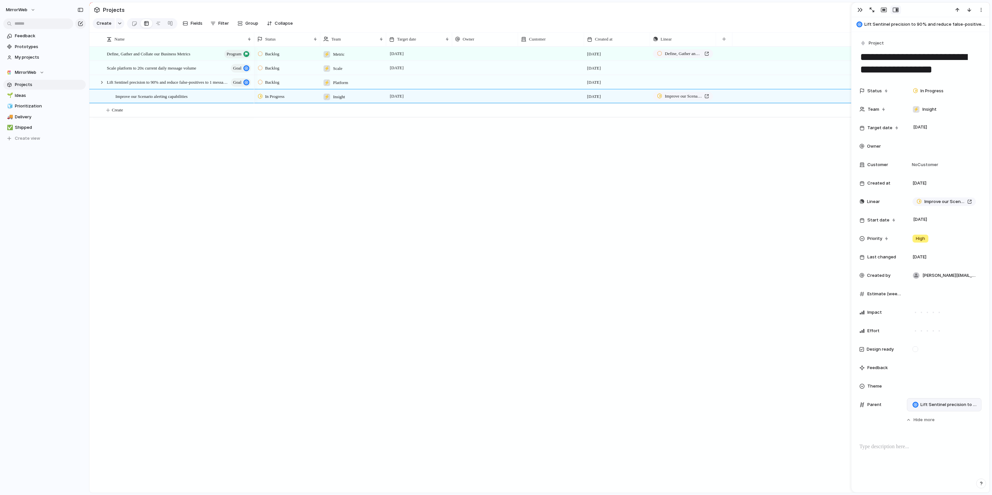
click at [586, 285] on div "Backlog ⚡ Metric [DATE] September Define, Gather and Collate our Business Metri…" at bounding box center [622, 270] width 736 height 447
click at [598, 272] on div "Backlog ⚡ Metric [DATE] September Define, Gather and Collate our Business Metri…" at bounding box center [622, 270] width 736 height 447
click at [505, 81] on div at bounding box center [485, 82] width 66 height 14
click at [403, 84] on div "[PERSON_NAME][EMAIL_ADDRESS][DOMAIN_NAME]" at bounding box center [496, 247] width 992 height 495
click at [182, 77] on div "Lift Sentinel precision to 90% and reduce false-positives to 1 message per sess…" at bounding box center [179, 83] width 145 height 14
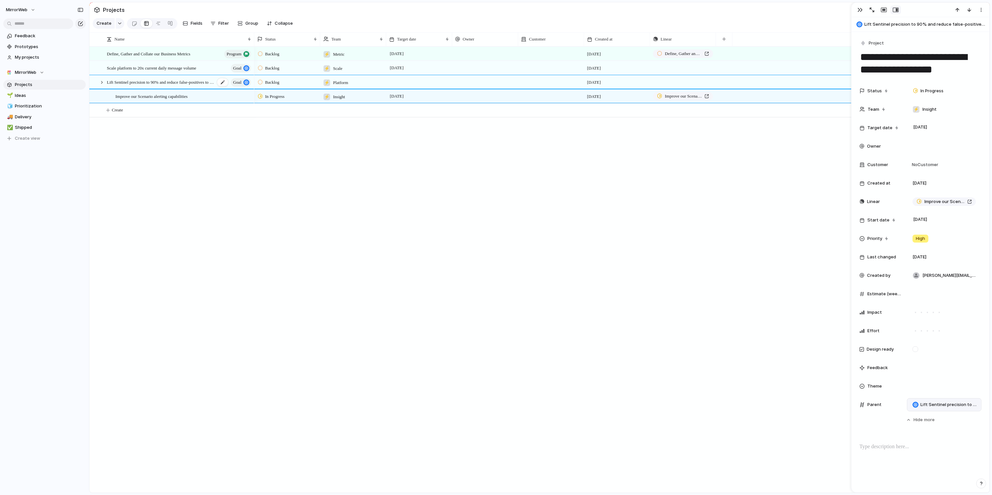
type textarea "**********"
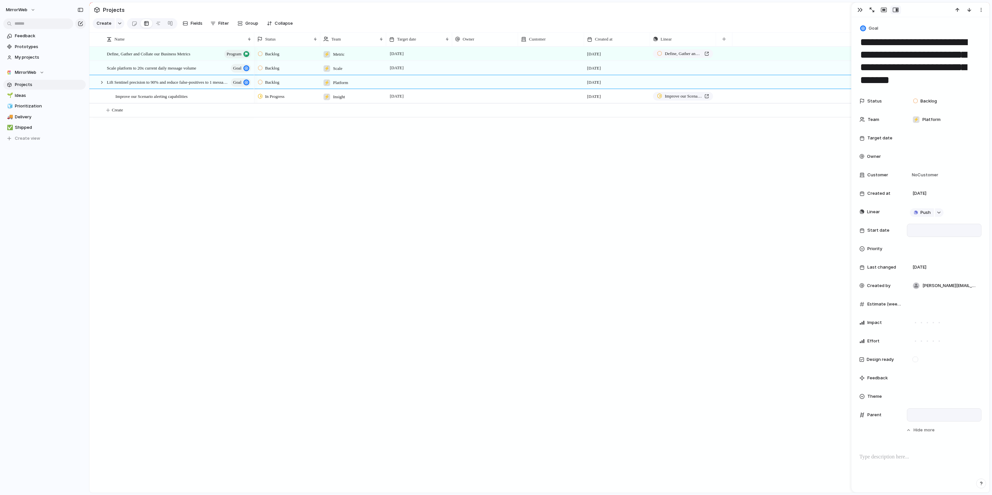
click at [911, 230] on div at bounding box center [944, 230] width 69 height 7
click at [966, 257] on button "Go to the Previous Month" at bounding box center [968, 257] width 9 height 9
click at [893, 283] on button "1" at bounding box center [891, 283] width 12 height 12
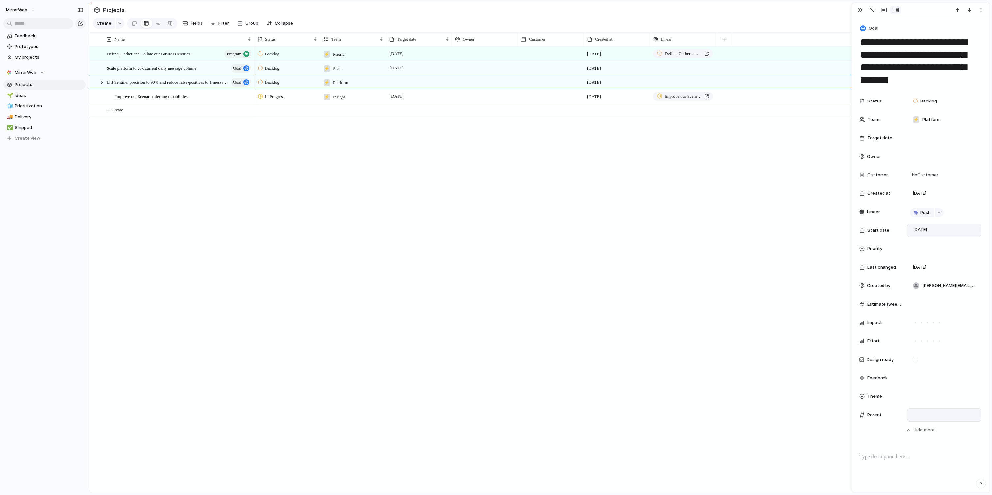
click at [759, 279] on div "Backlog ⚡ Metric [DATE] September Define, Gather and Collate our Business Metri…" at bounding box center [622, 270] width 736 height 447
click at [857, 9] on button "button" at bounding box center [860, 10] width 11 height 9
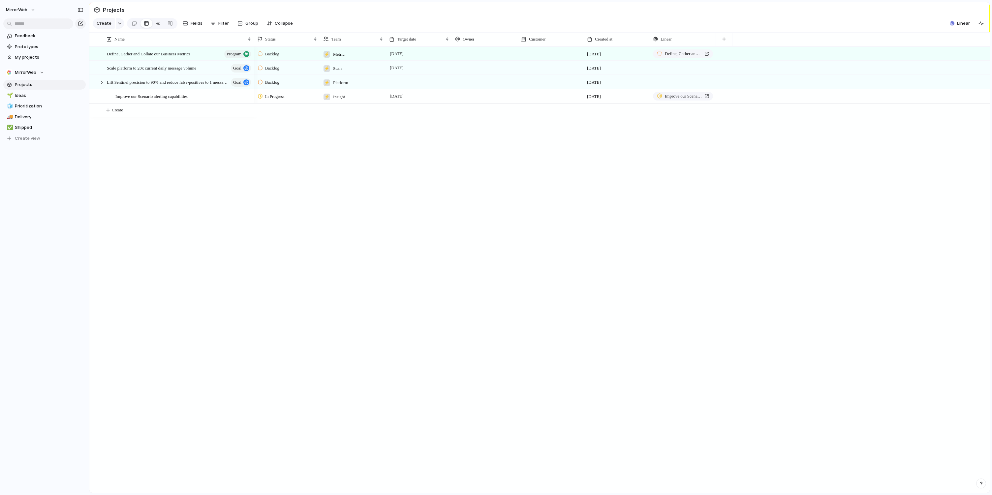
click at [157, 24] on div at bounding box center [158, 23] width 5 height 11
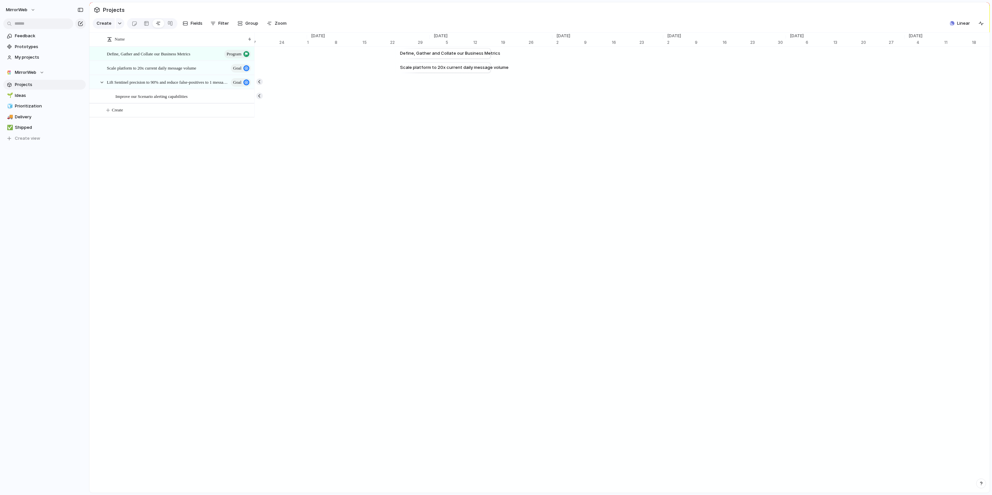
scroll to position [0, 4560]
click at [155, 71] on span "Scale platform to 20x current daily message volume" at bounding box center [151, 68] width 89 height 8
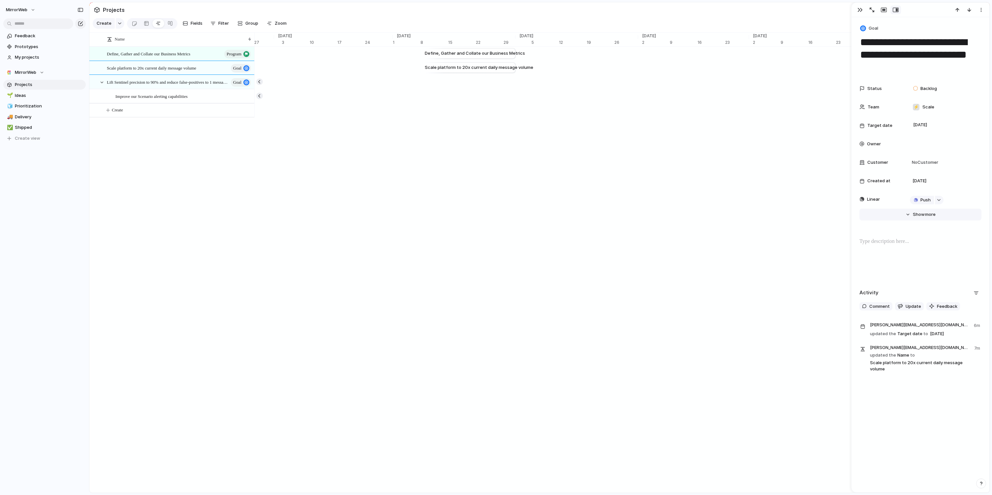
click at [912, 214] on button "Hide Show more" at bounding box center [921, 215] width 122 height 12
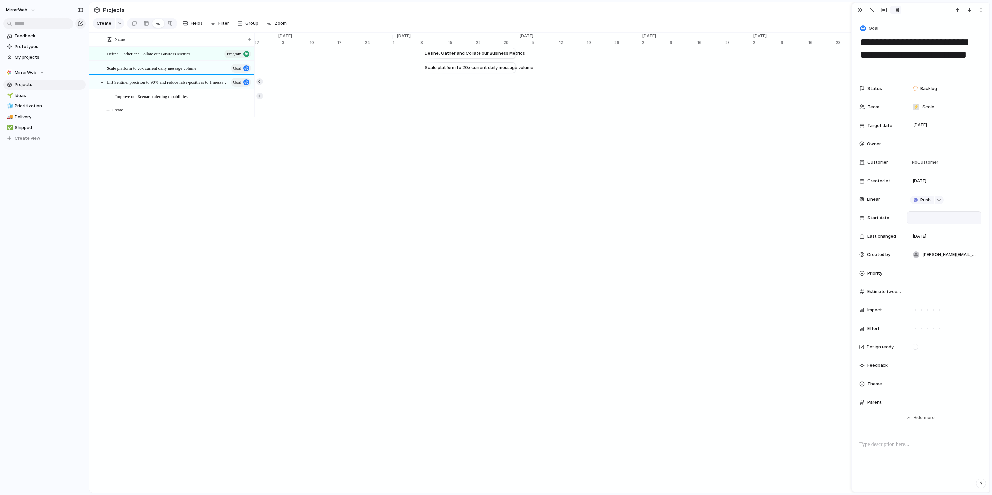
click at [916, 221] on div at bounding box center [944, 217] width 69 height 7
click at [965, 247] on button "Go to the Previous Month" at bounding box center [968, 244] width 9 height 9
click at [968, 246] on button "Go to the Previous Month" at bounding box center [968, 244] width 9 height 9
click at [920, 268] on button "1" at bounding box center [920, 271] width 12 height 12
click at [656, 252] on div "Name Define, Gather and Collate our Business Metrics program Scale platform to …" at bounding box center [539, 263] width 900 height 461
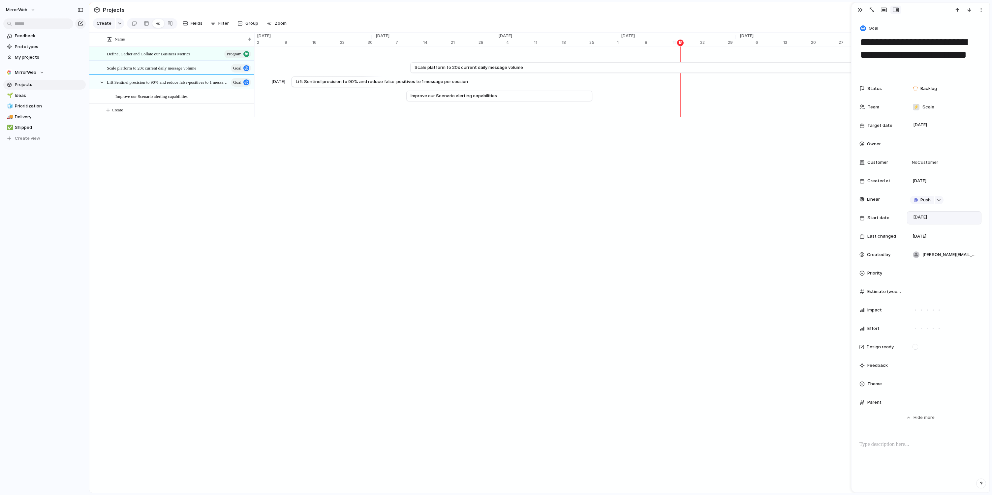
scroll to position [0, 3915]
click at [178, 82] on span "Lift Sentinel precision to 90% and reduce false-positives to 1 message per sess…" at bounding box center [161, 82] width 108 height 8
type textarea "**********"
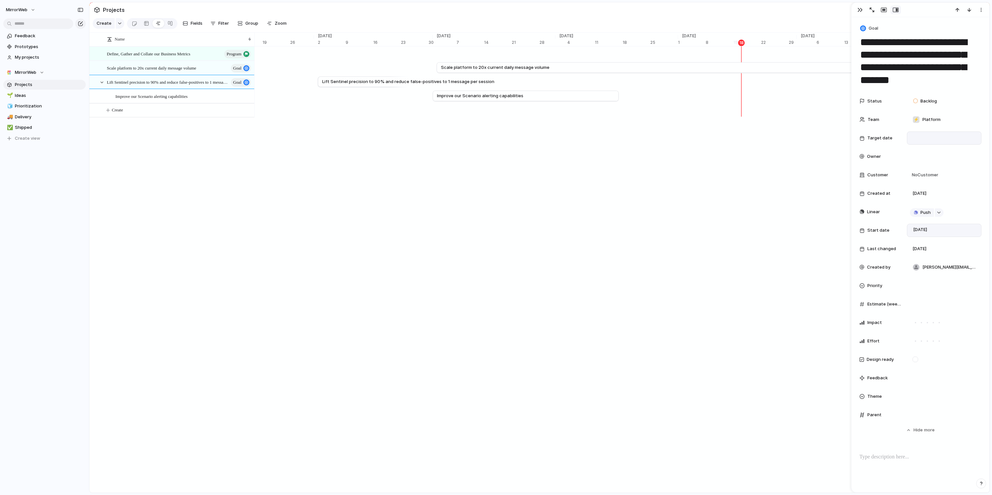
click at [921, 136] on div at bounding box center [944, 138] width 69 height 7
click at [979, 162] on button "Go to the Next Month" at bounding box center [979, 164] width 9 height 9
click at [934, 248] on button "31" at bounding box center [935, 249] width 12 height 12
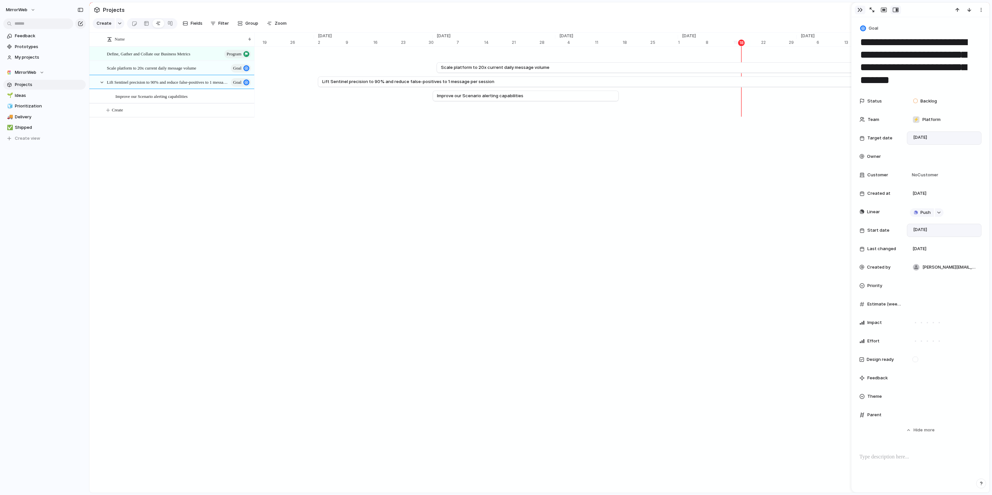
click at [860, 12] on div "button" at bounding box center [860, 9] width 5 height 5
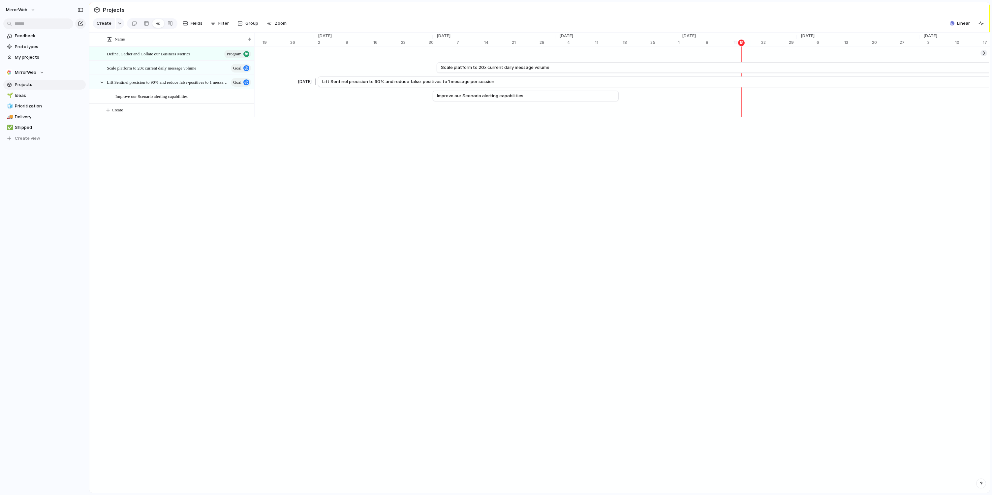
click at [362, 80] on span "Lift Sentinel precision to 90% and reduce false-positives to 1 message per sess…" at bounding box center [408, 82] width 172 height 7
click at [520, 82] on link "Lift Sentinel precision to 90% and reduce false-positives to 1 message per sess…" at bounding box center [739, 82] width 835 height 10
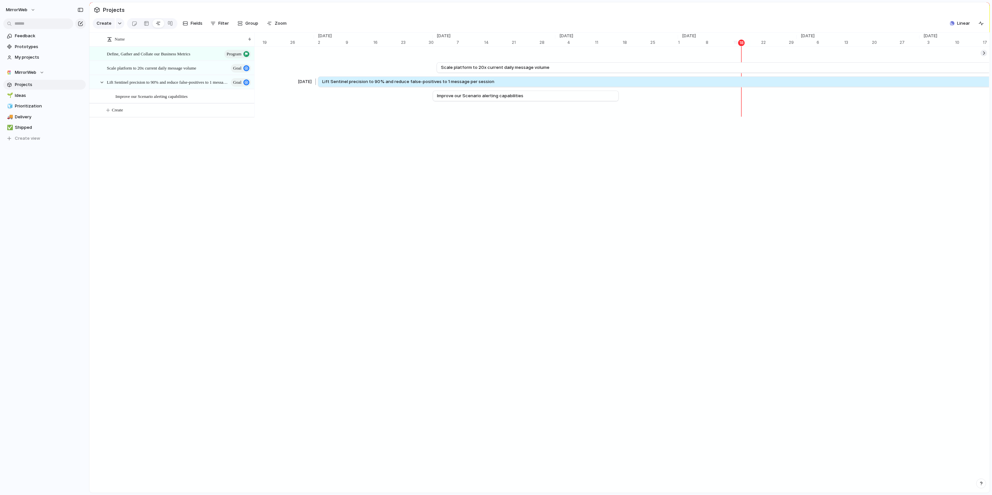
click at [520, 82] on link "Lift Sentinel precision to 90% and reduce false-positives to 1 message per sess…" at bounding box center [739, 82] width 835 height 10
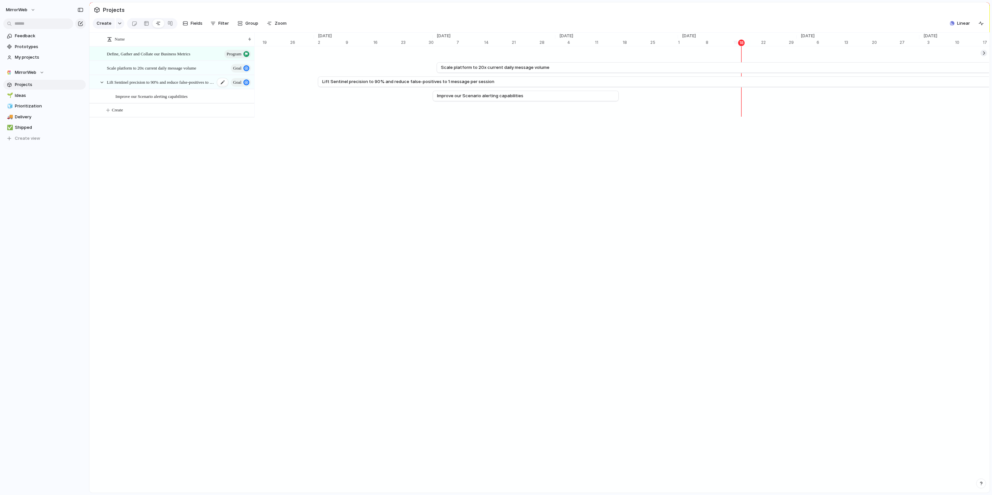
click at [160, 83] on span "Lift Sentinel precision to 90% and reduce false-positives to 1 message per sess…" at bounding box center [161, 82] width 108 height 8
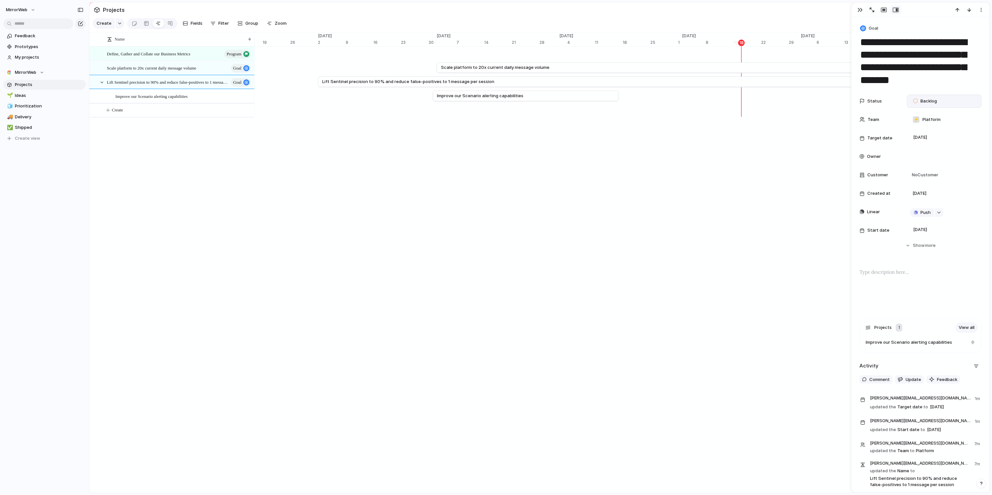
click at [923, 101] on span "Backlog" at bounding box center [929, 101] width 16 height 7
click at [926, 162] on span "In Progress" at bounding box center [932, 163] width 23 height 7
click at [156, 69] on span "Scale platform to 20x current daily message volume" at bounding box center [151, 68] width 89 height 8
type textarea "**********"
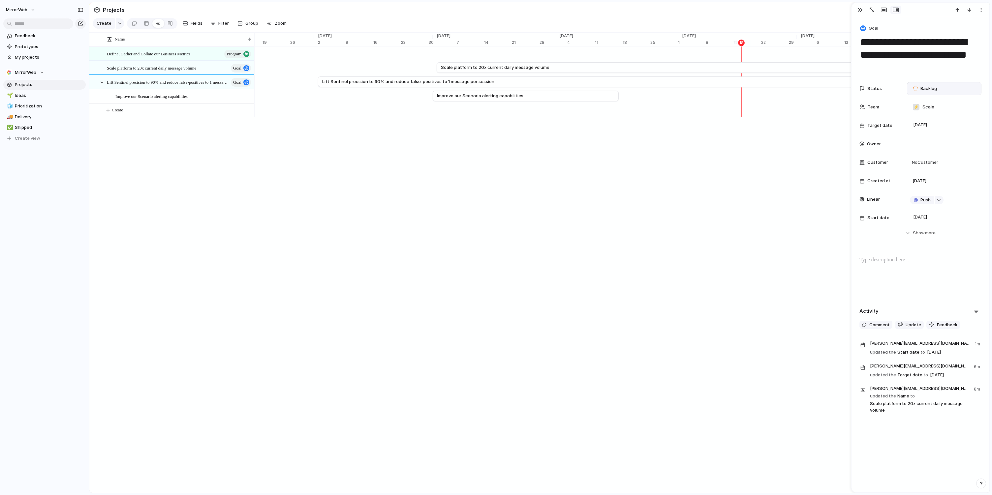
click at [925, 84] on div "Backlog" at bounding box center [926, 88] width 32 height 9
click at [940, 149] on span "In Progress" at bounding box center [932, 150] width 23 height 7
click at [275, 174] on div "Name Define, Gather and Collate our Business Metrics program Scale platform to …" at bounding box center [539, 263] width 900 height 461
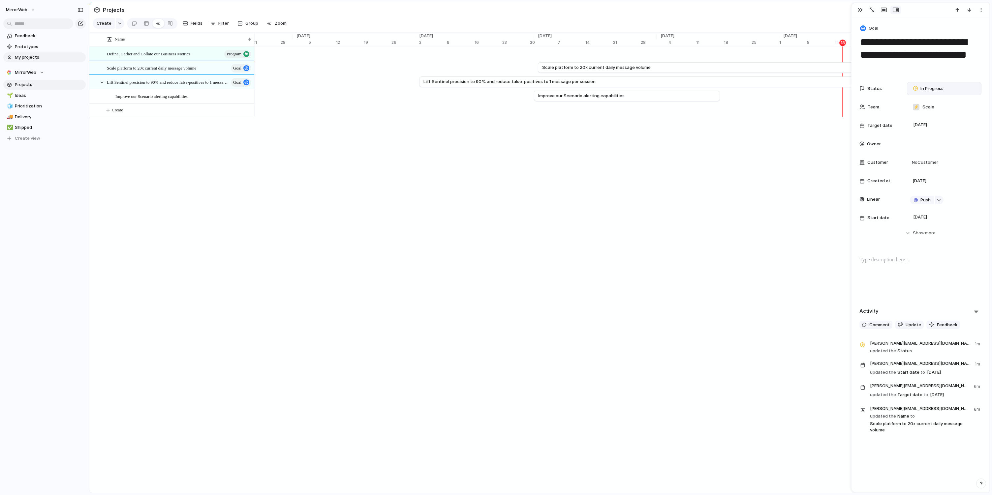
click at [25, 57] on span "My projects" at bounding box center [49, 57] width 69 height 7
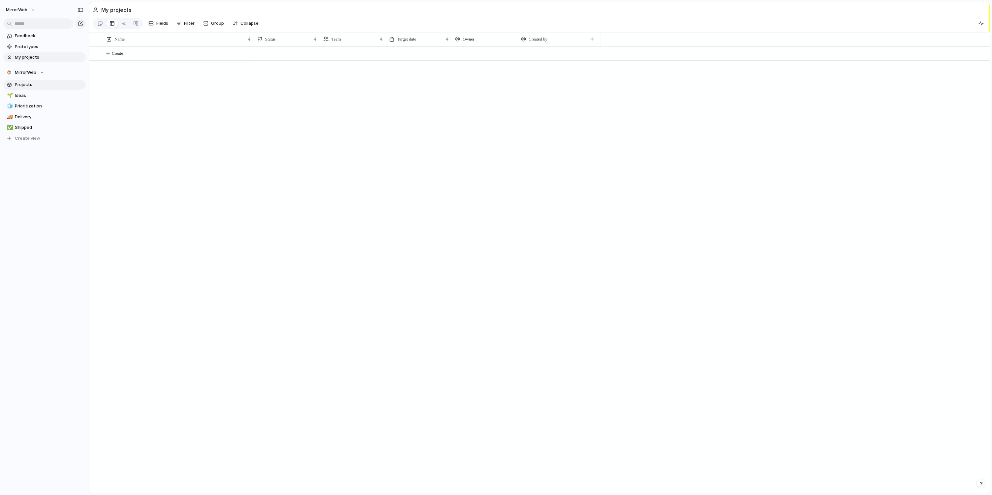
click at [28, 84] on span "Projects" at bounding box center [49, 84] width 69 height 7
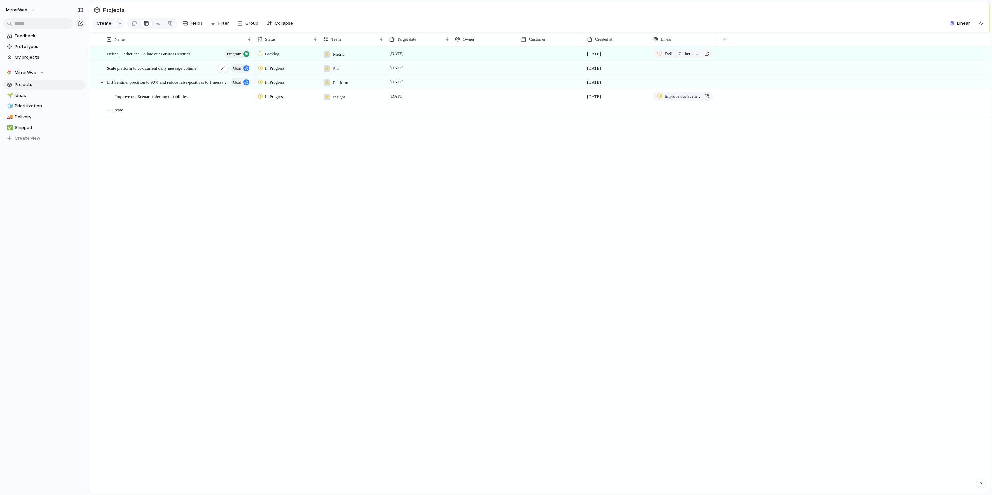
click at [145, 70] on span "Scale platform to 20x current daily message volume" at bounding box center [151, 68] width 89 height 8
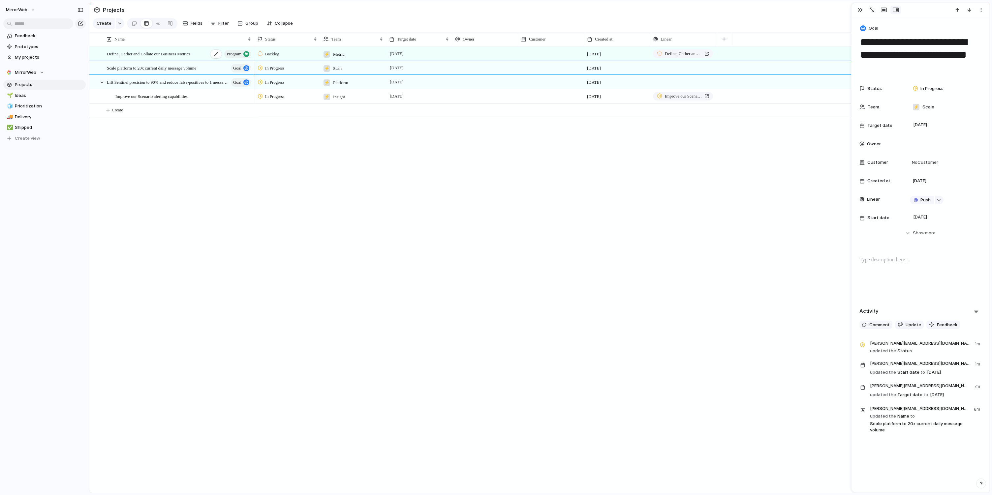
click at [144, 52] on span "Define, Gather and Collate our Business Metrics" at bounding box center [148, 54] width 83 height 8
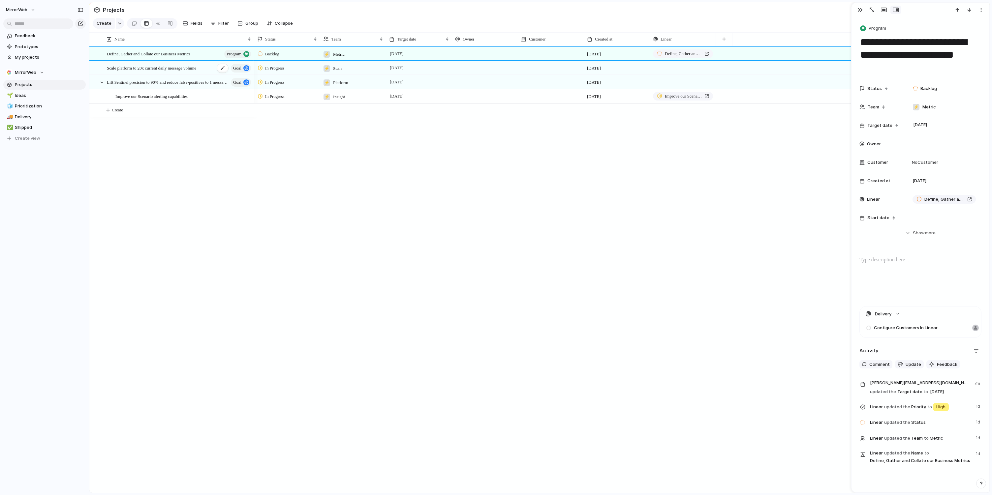
click at [145, 67] on span "Scale platform to 20x current daily message volume" at bounding box center [151, 68] width 89 height 8
type textarea "**********"
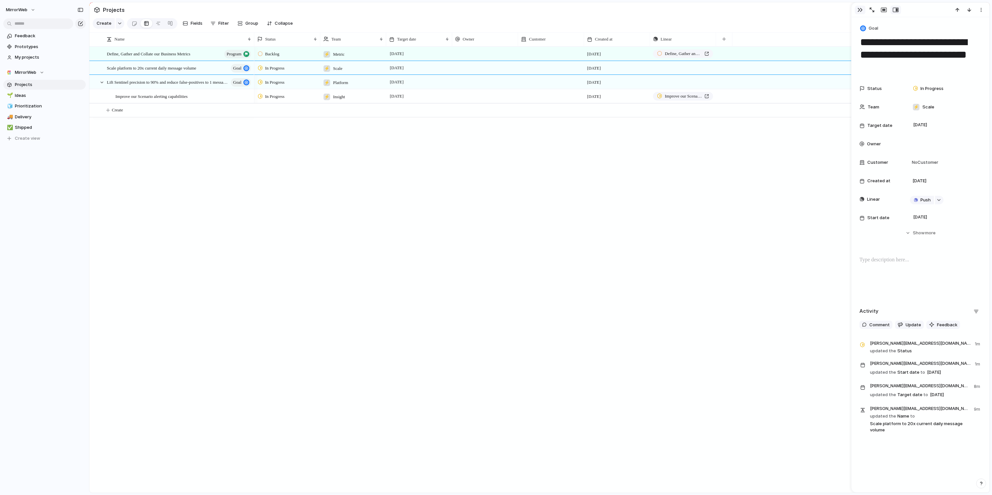
click at [861, 10] on div "button" at bounding box center [860, 9] width 5 height 5
